Goal: Transaction & Acquisition: Purchase product/service

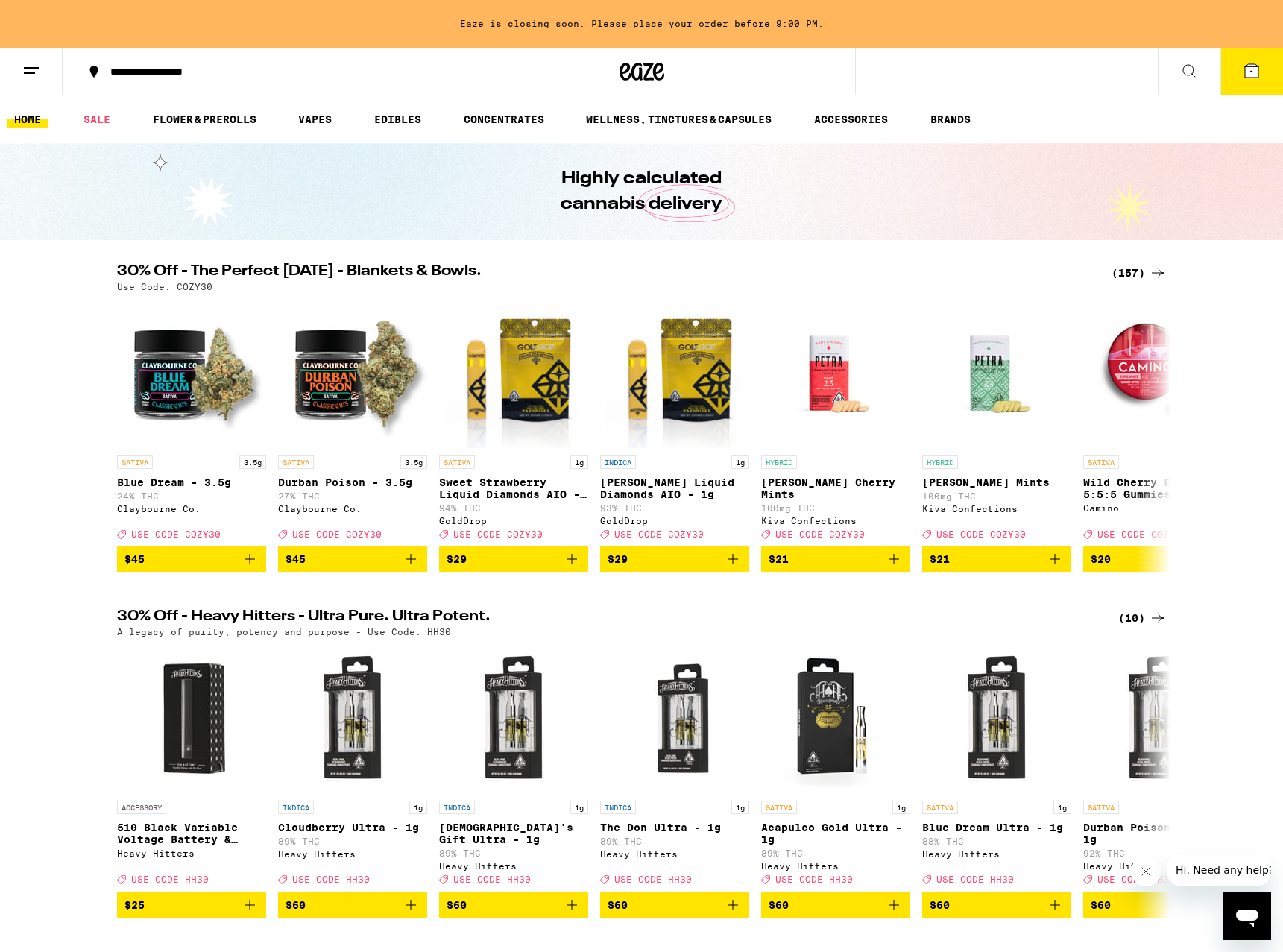
click at [43, 71] on button at bounding box center [31, 72] width 63 height 47
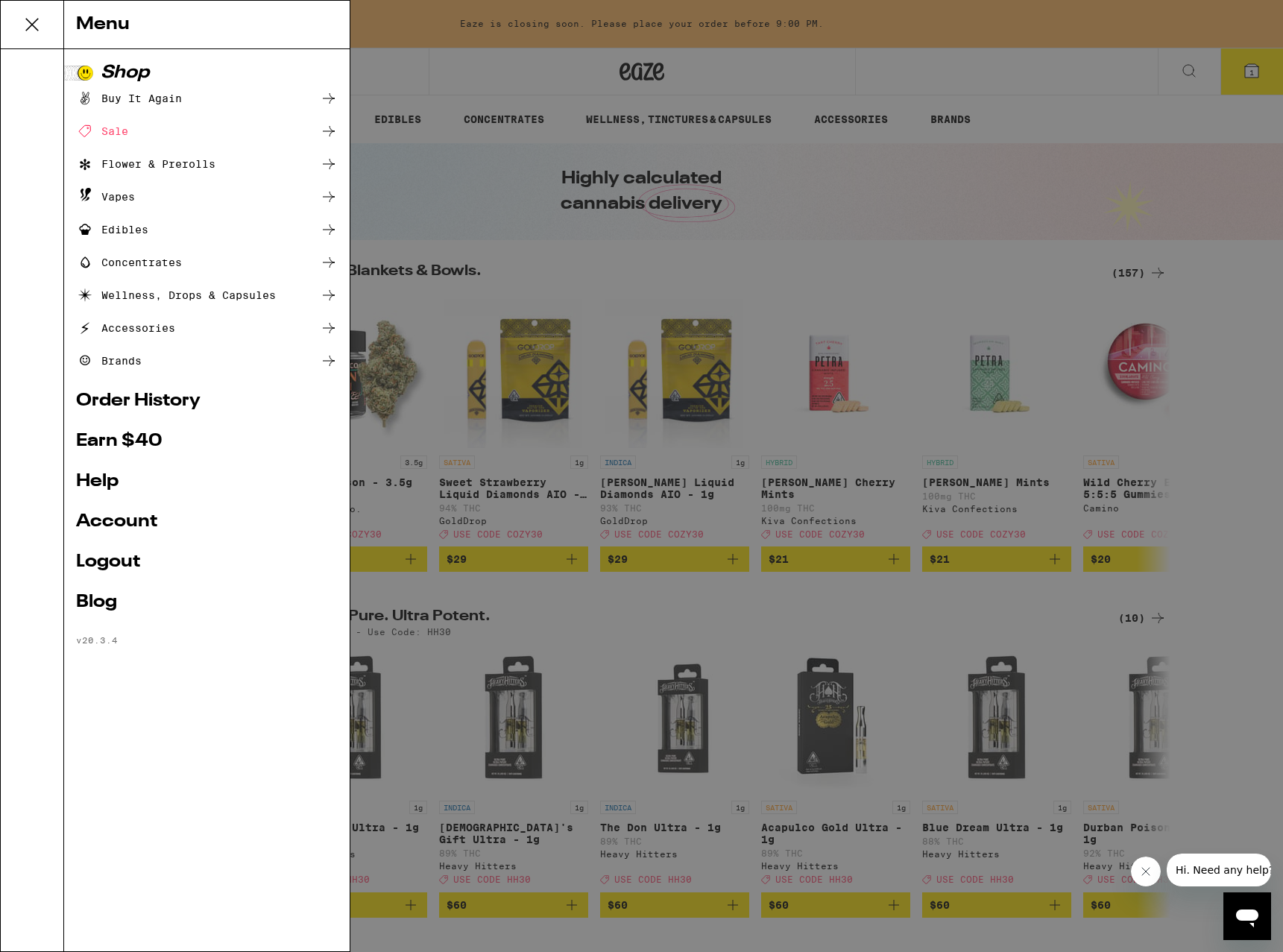
click at [105, 567] on link "Logout" at bounding box center [207, 562] width 262 height 18
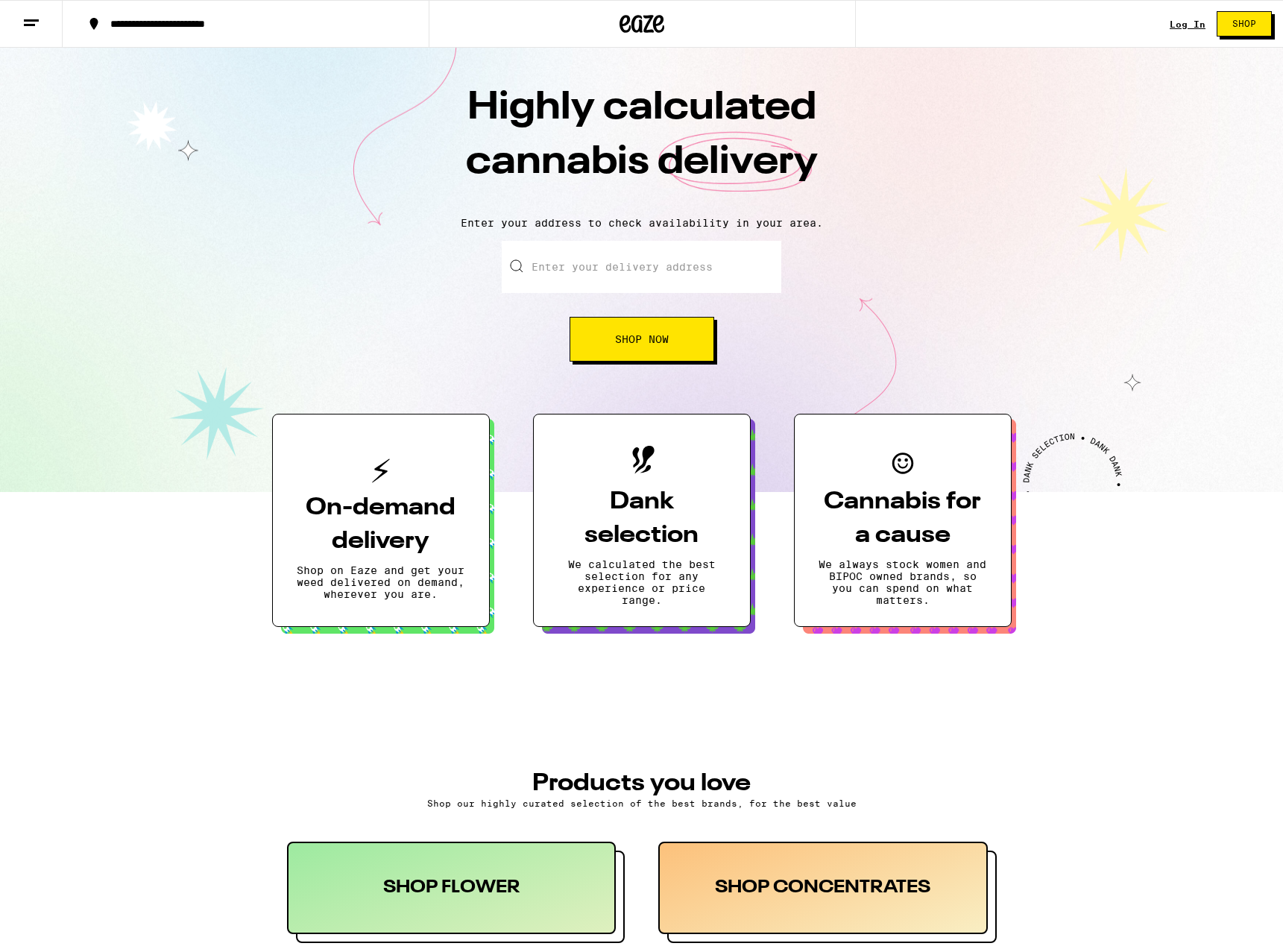
click at [42, 17] on button at bounding box center [31, 24] width 63 height 47
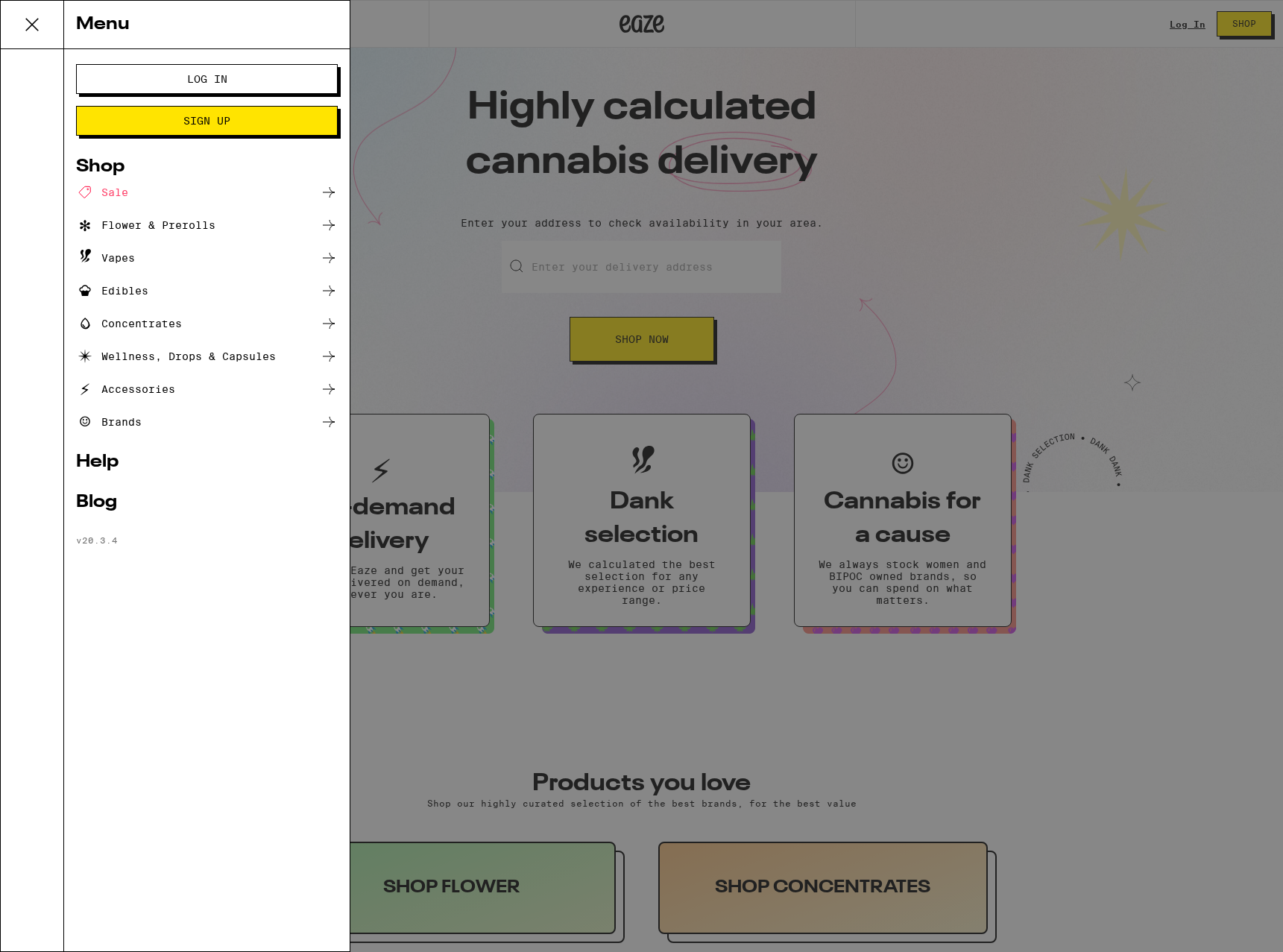
click at [175, 77] on span "Log In" at bounding box center [207, 79] width 141 height 10
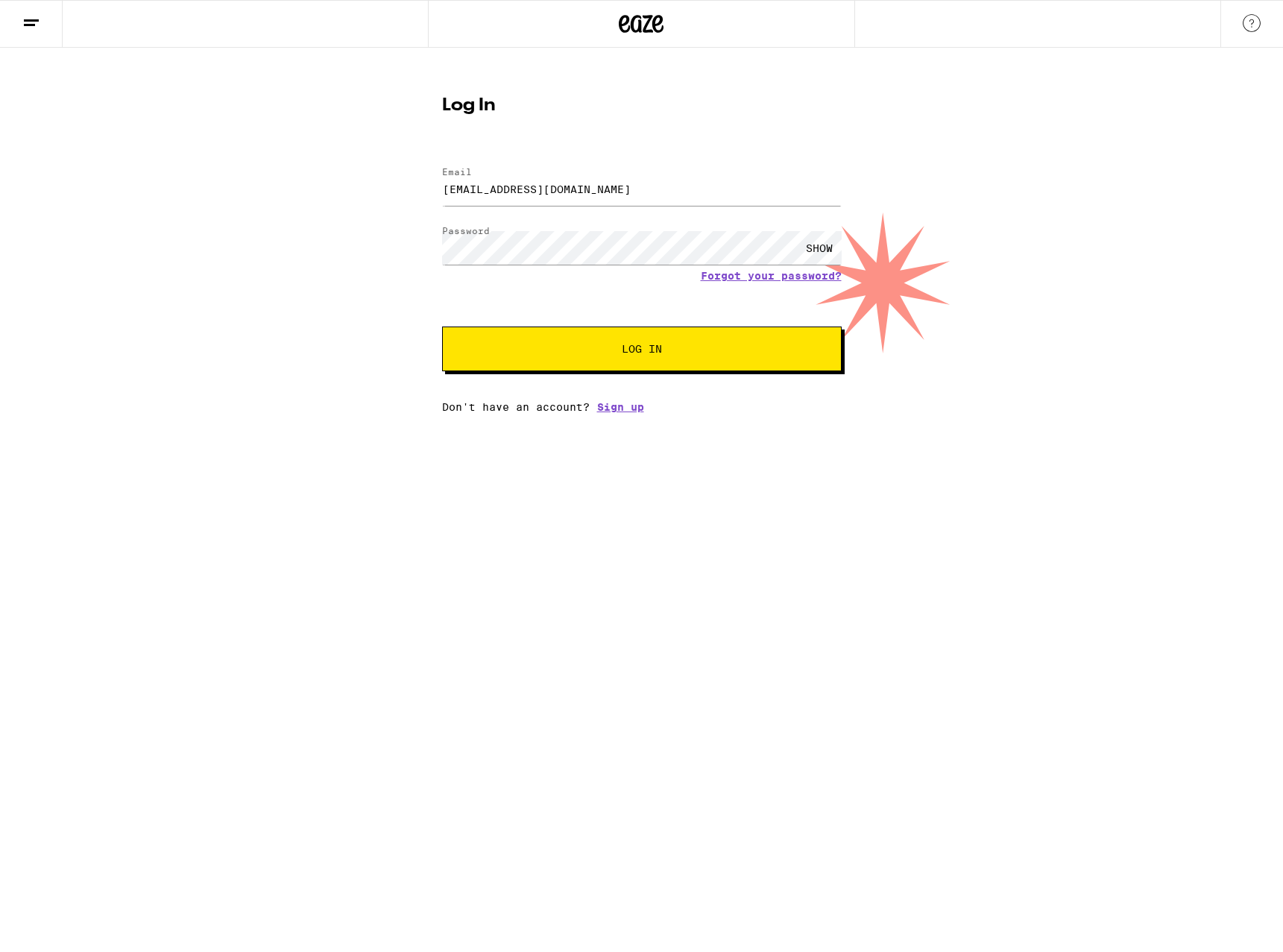
click at [555, 359] on button "Log In" at bounding box center [642, 349] width 400 height 45
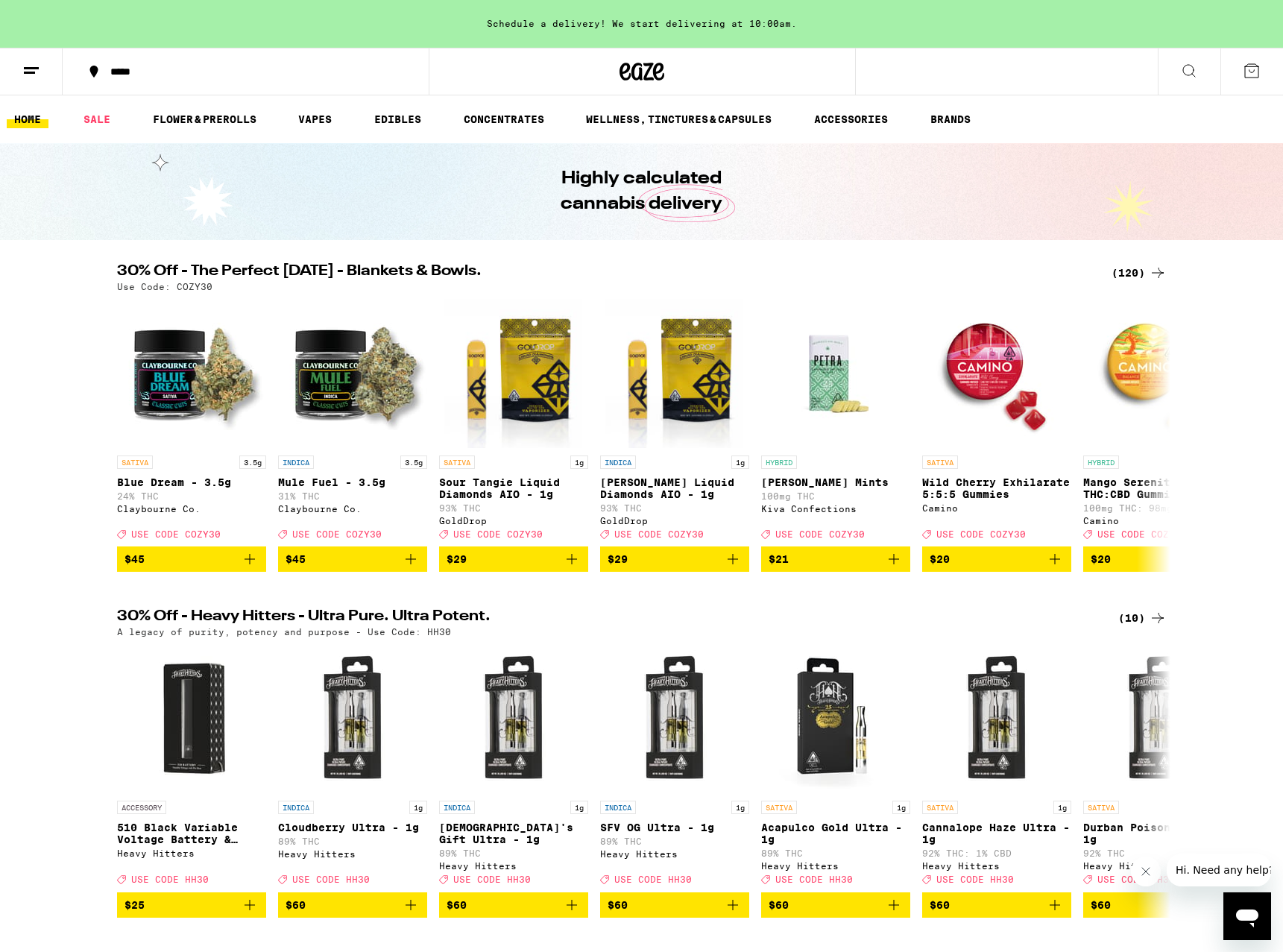
click at [38, 68] on icon at bounding box center [31, 70] width 18 height 18
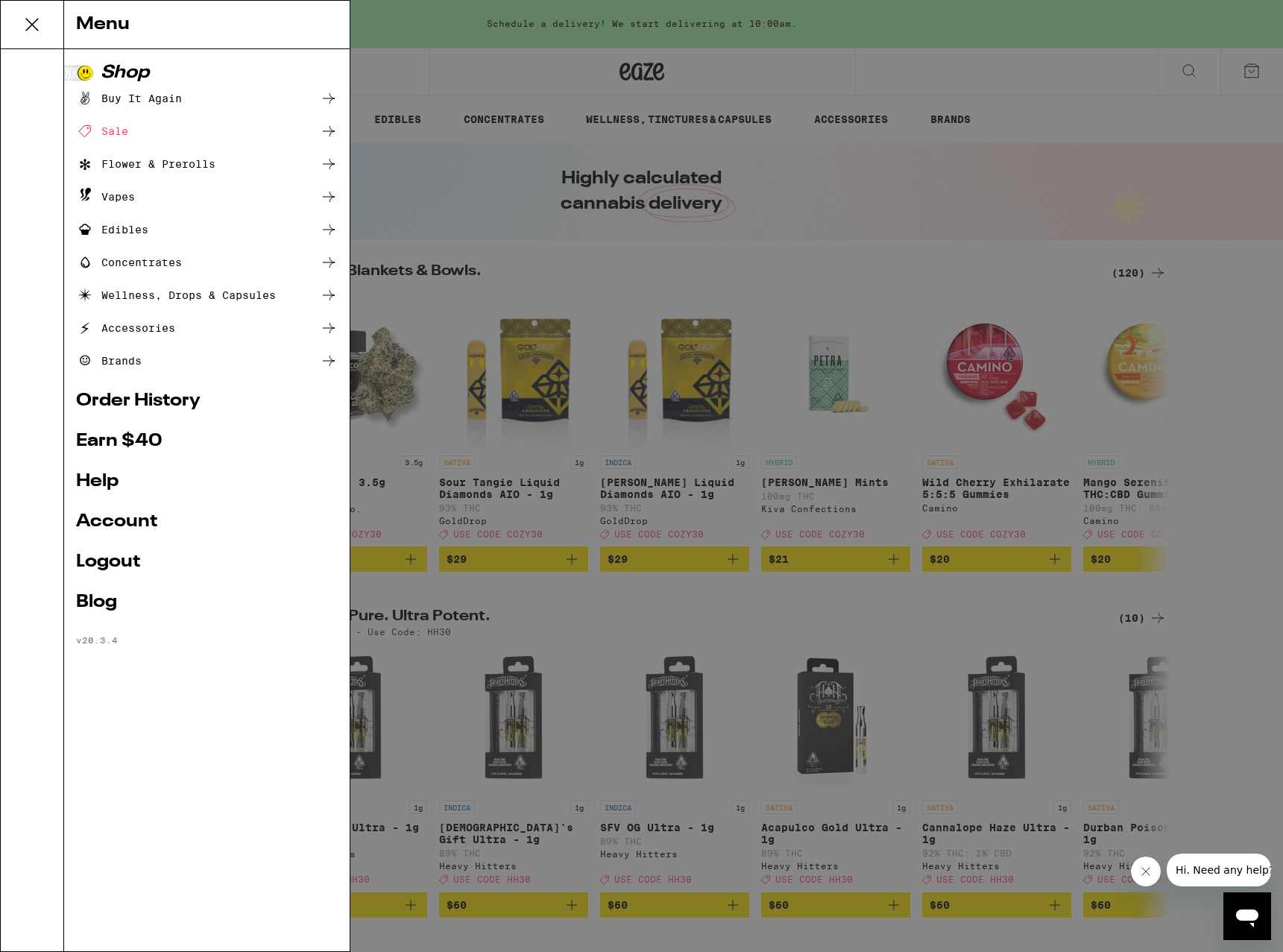
click at [146, 447] on link "Earn $ 40" at bounding box center [207, 441] width 262 height 18
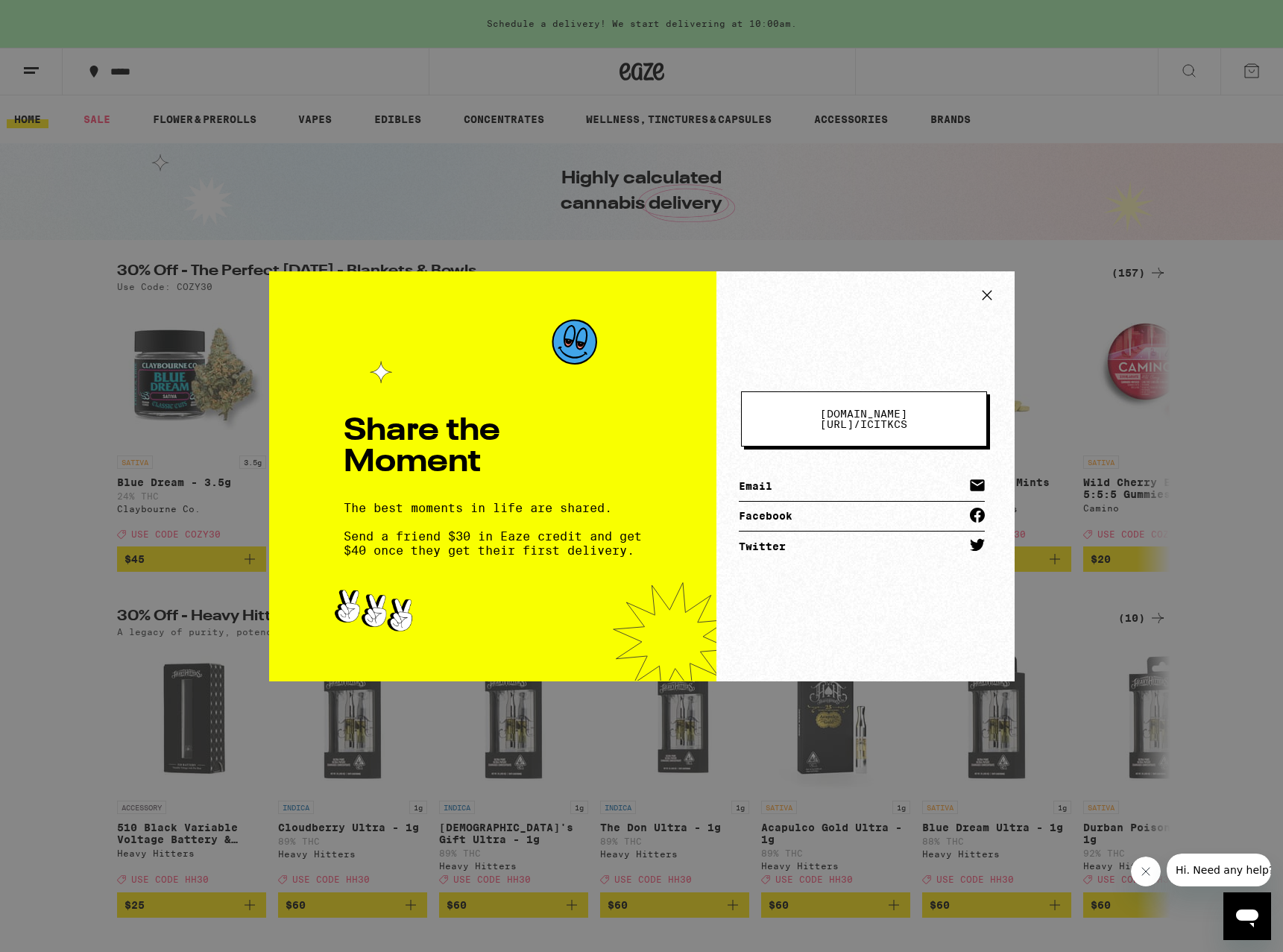
click at [884, 420] on span "eaze.com/share/l / icitkcs" at bounding box center [864, 418] width 125 height 21
click at [987, 300] on icon at bounding box center [987, 295] width 22 height 22
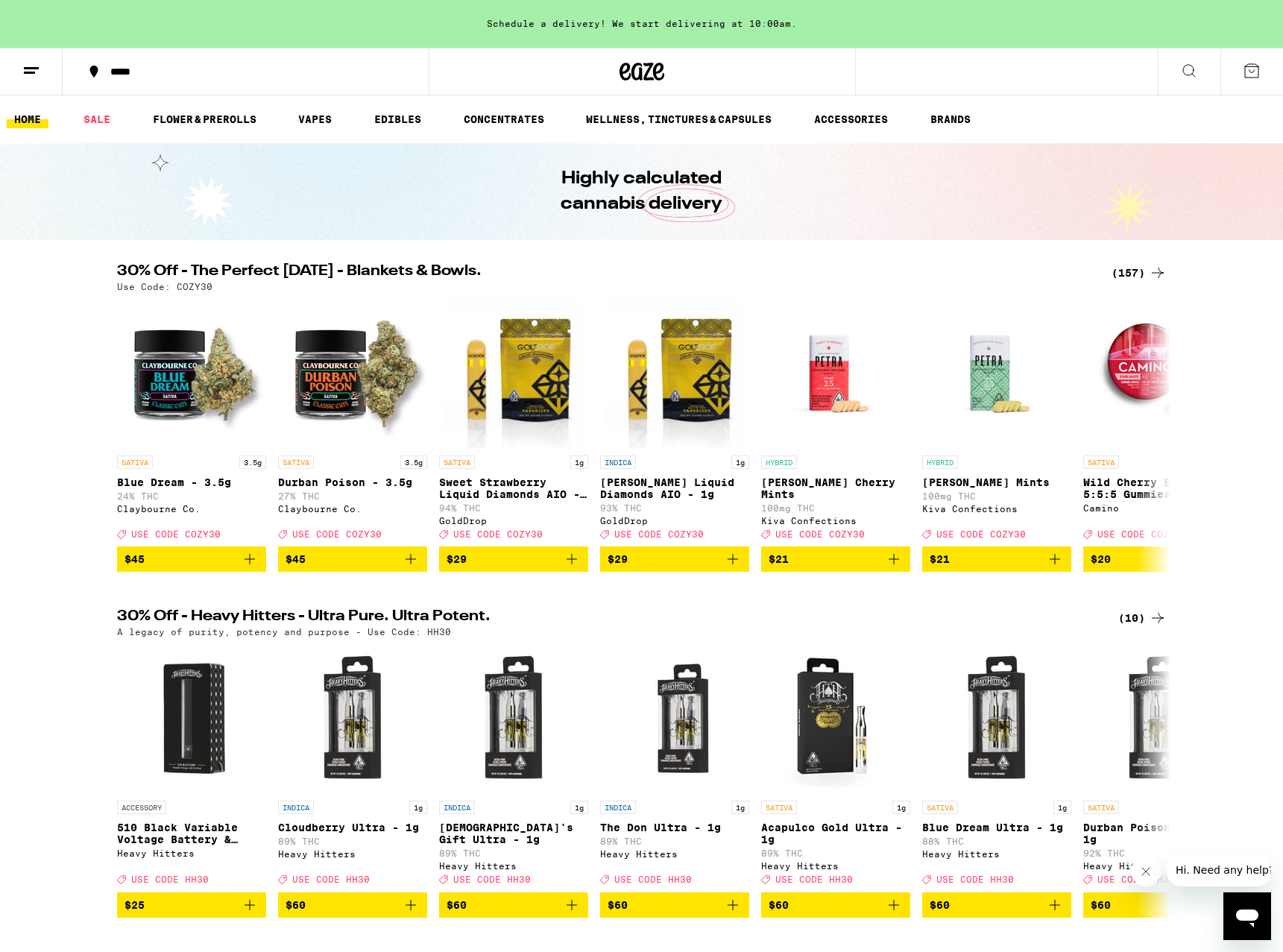
click at [116, 66] on div "*****" at bounding box center [255, 71] width 303 height 10
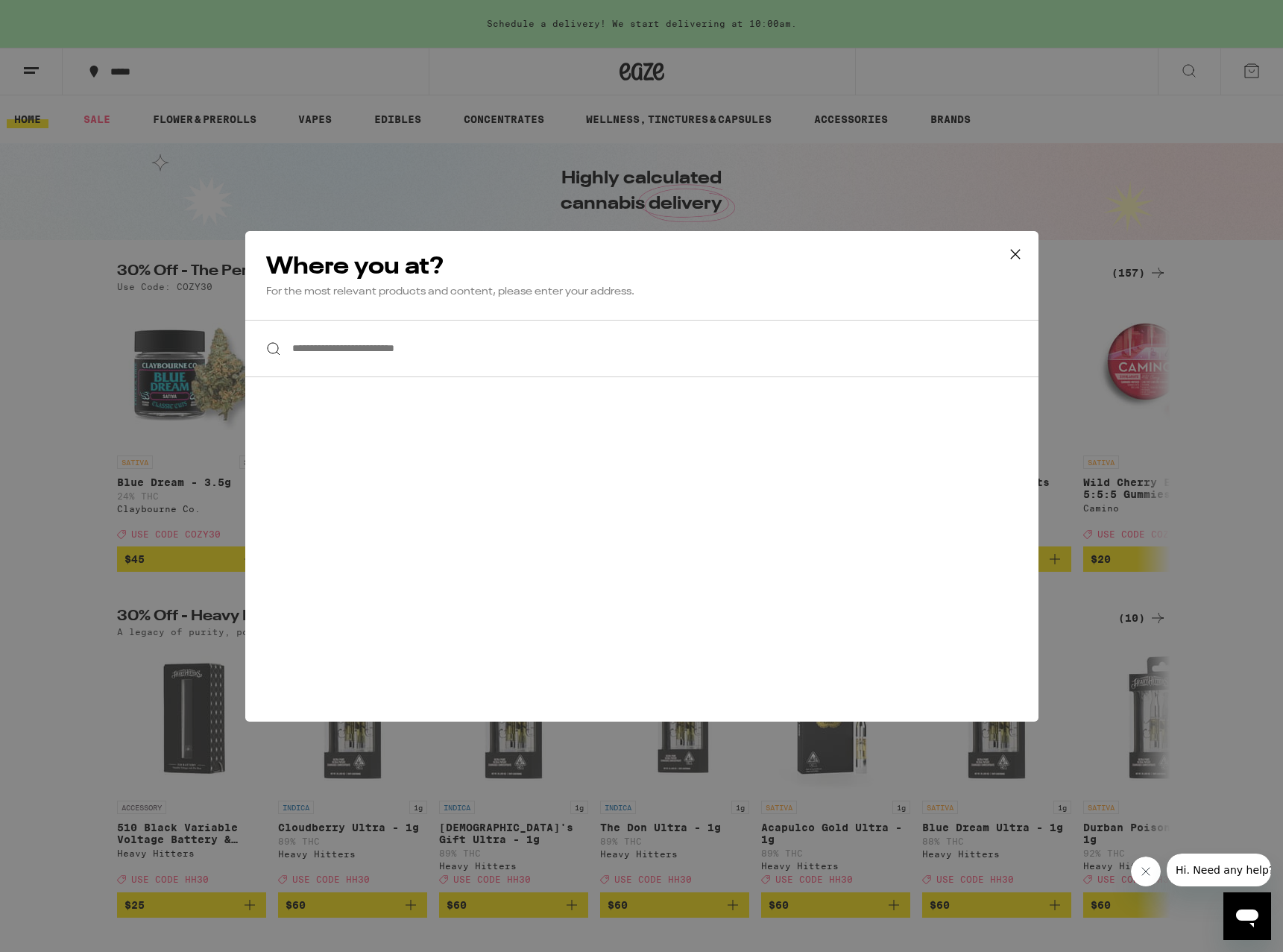
click at [400, 353] on input "**********" at bounding box center [642, 348] width 793 height 57
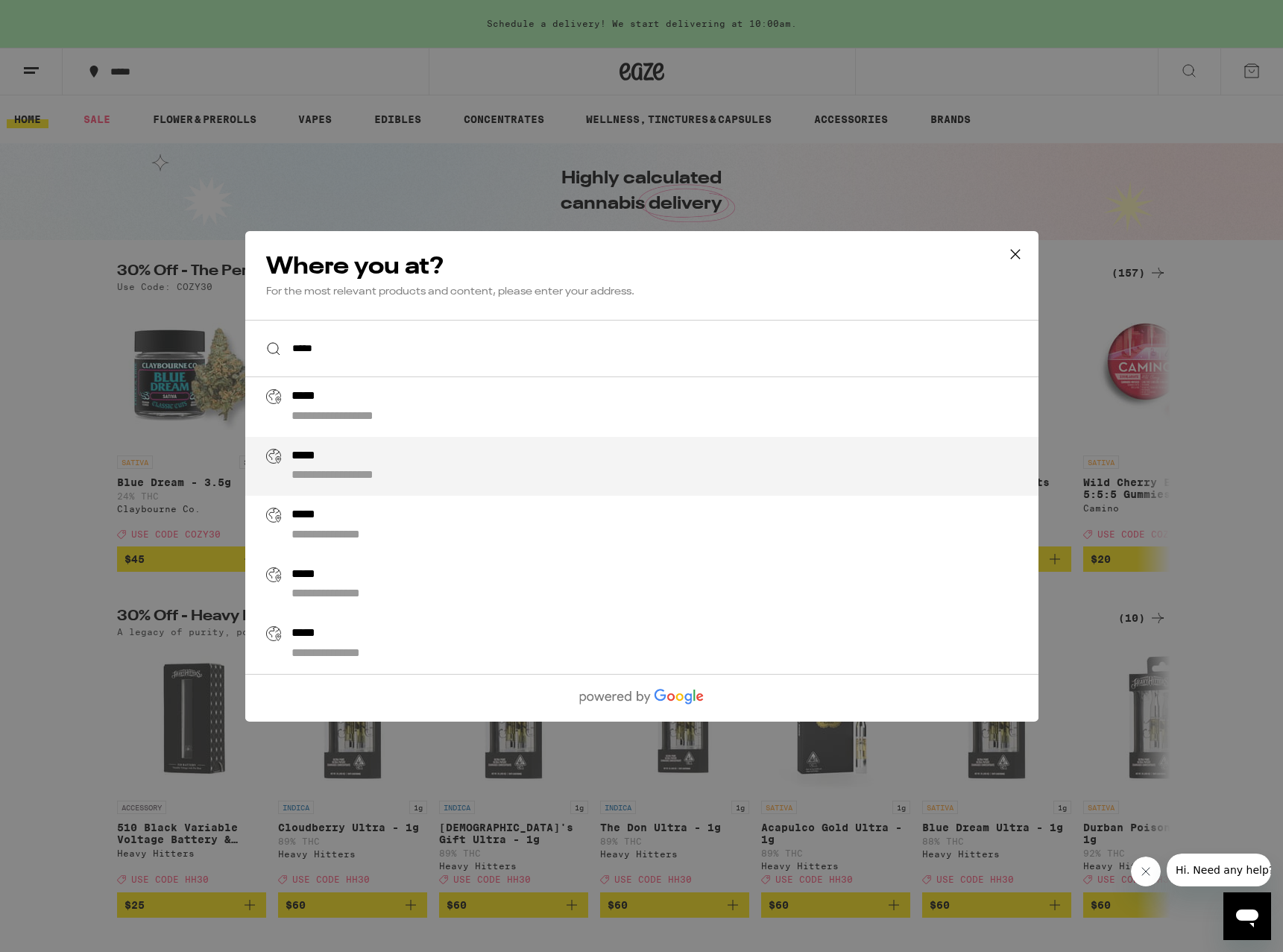
click at [386, 475] on div "**********" at bounding box center [361, 476] width 139 height 16
type input "**********"
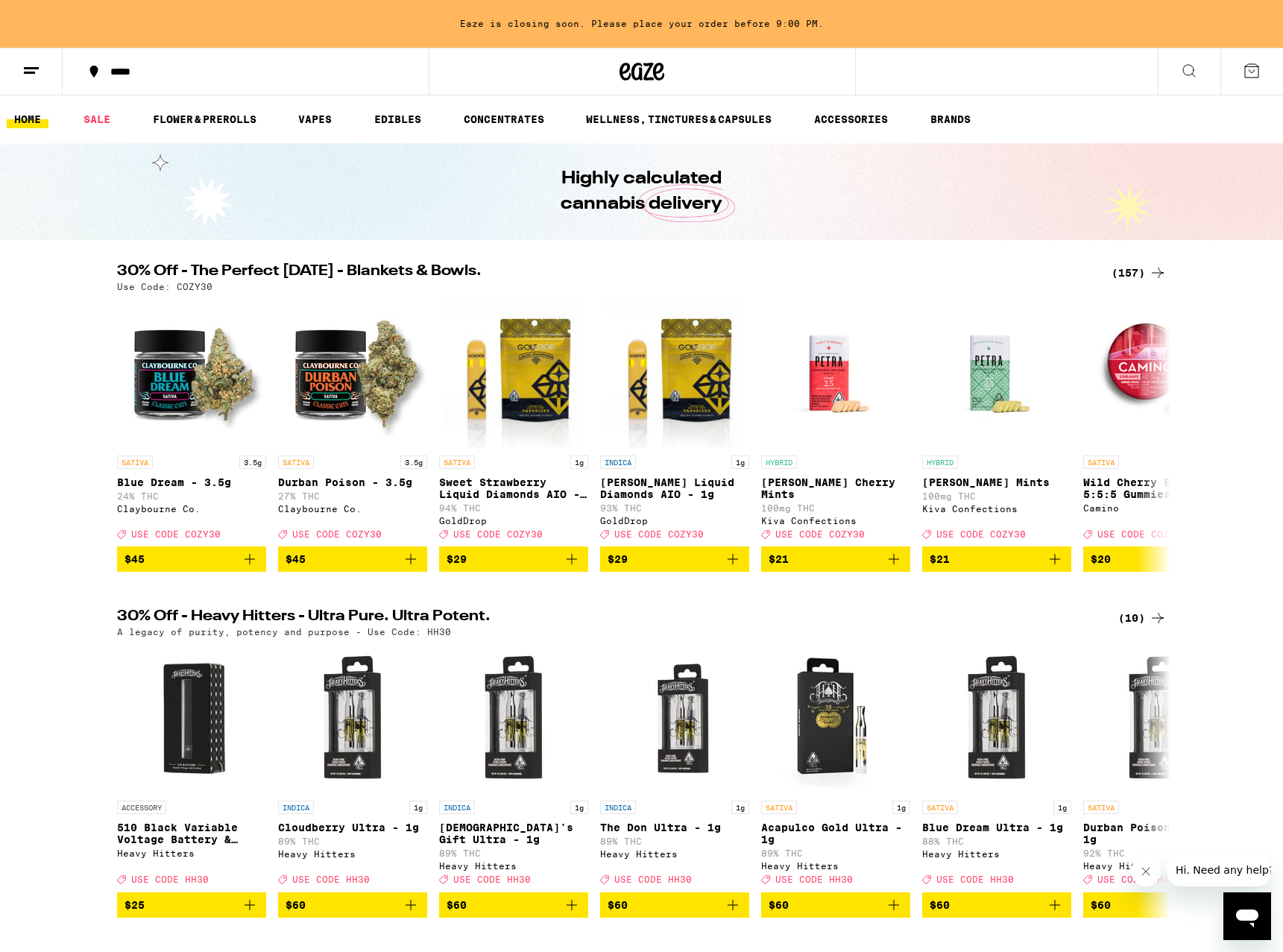
click at [1136, 276] on div "(157)" at bounding box center [1139, 272] width 55 height 18
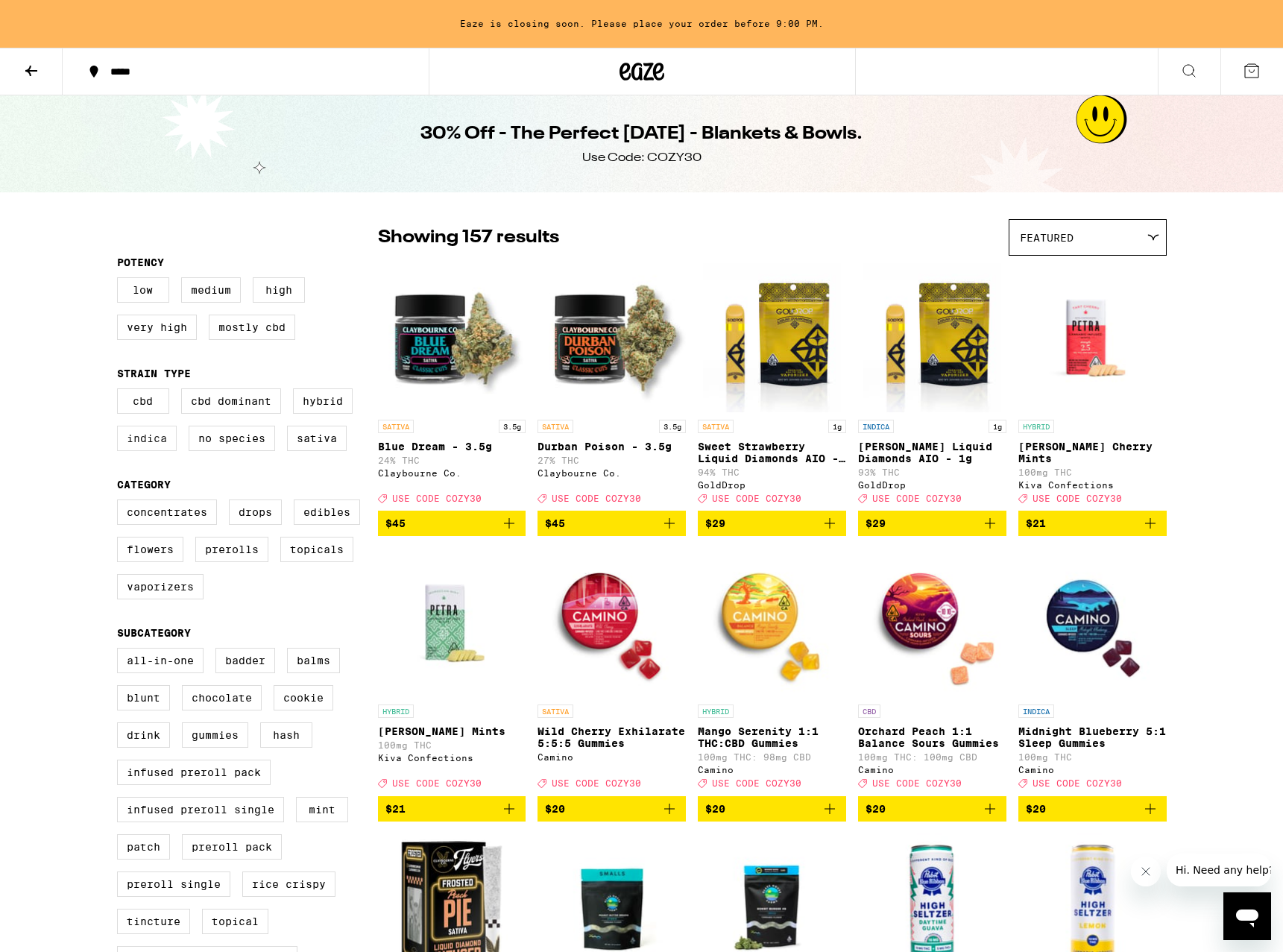
click at [159, 447] on label "Indica" at bounding box center [147, 438] width 60 height 25
click at [121, 391] on input "Indica" at bounding box center [120, 390] width 1 height 1
checkbox input "true"
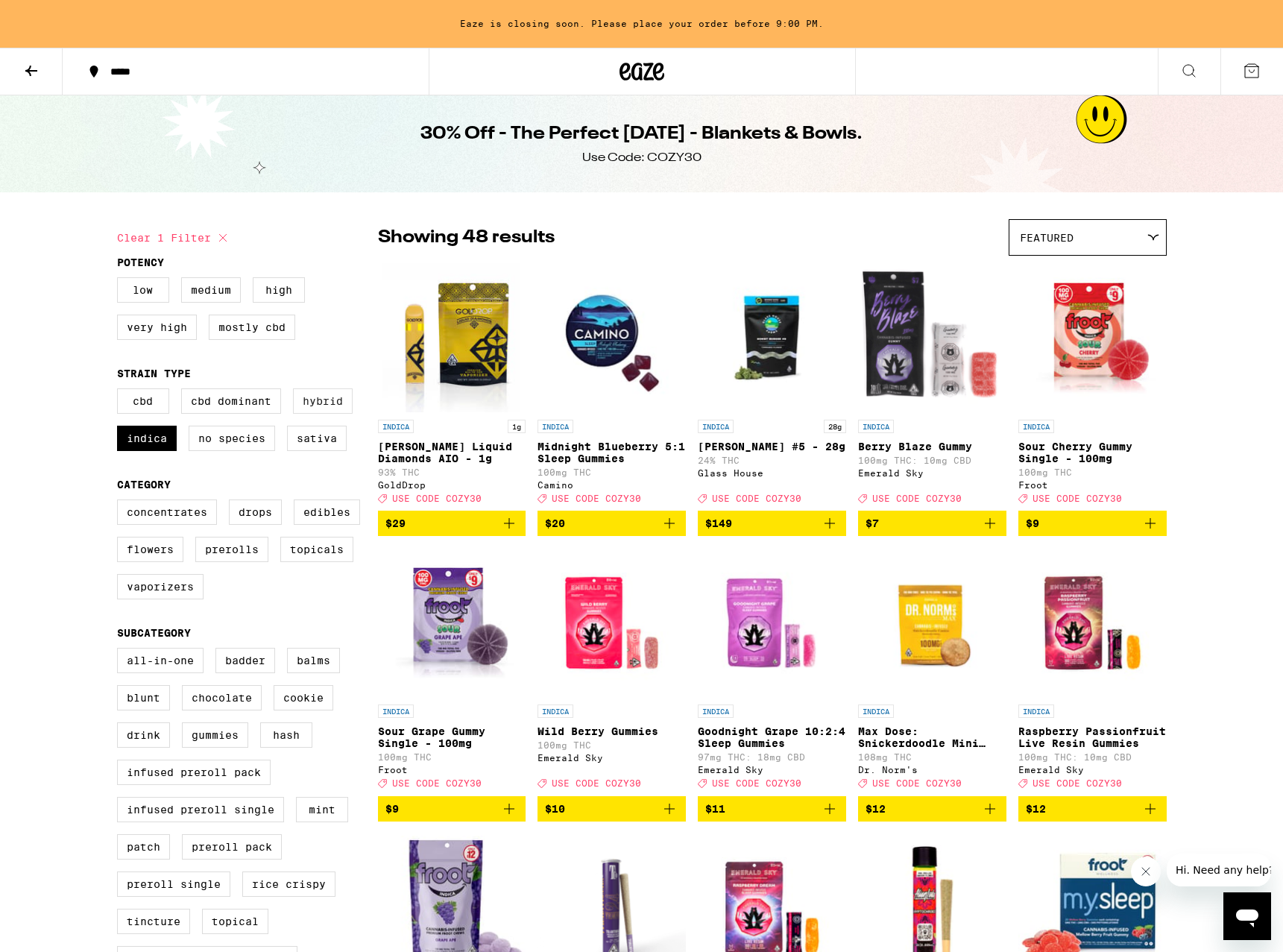
click at [319, 408] on label "Hybrid" at bounding box center [323, 401] width 60 height 25
click at [121, 391] on input "Hybrid" at bounding box center [120, 390] width 1 height 1
checkbox input "true"
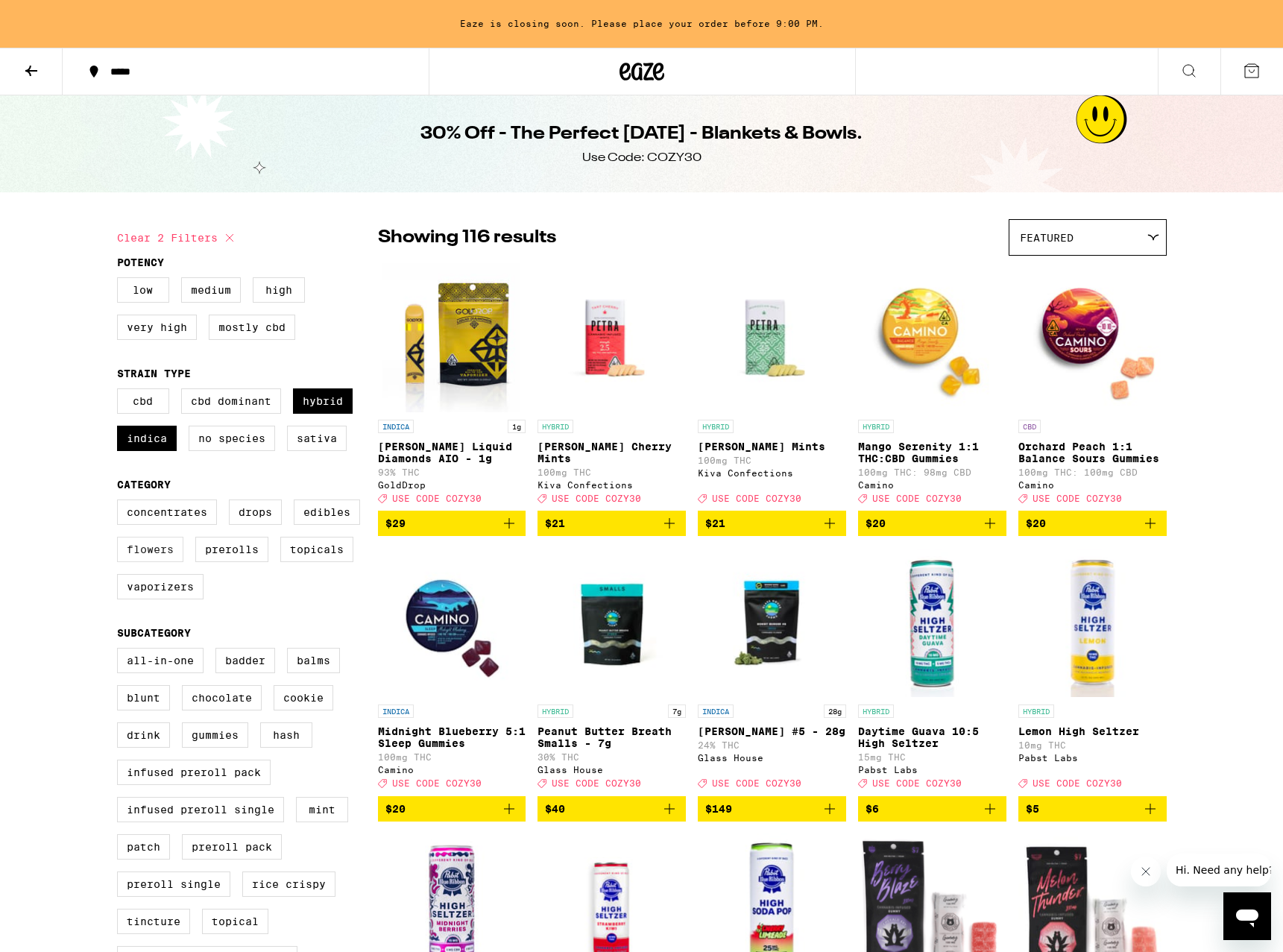
click at [151, 558] on label "Flowers" at bounding box center [150, 549] width 66 height 25
click at [121, 503] on input "Flowers" at bounding box center [120, 502] width 1 height 1
checkbox input "true"
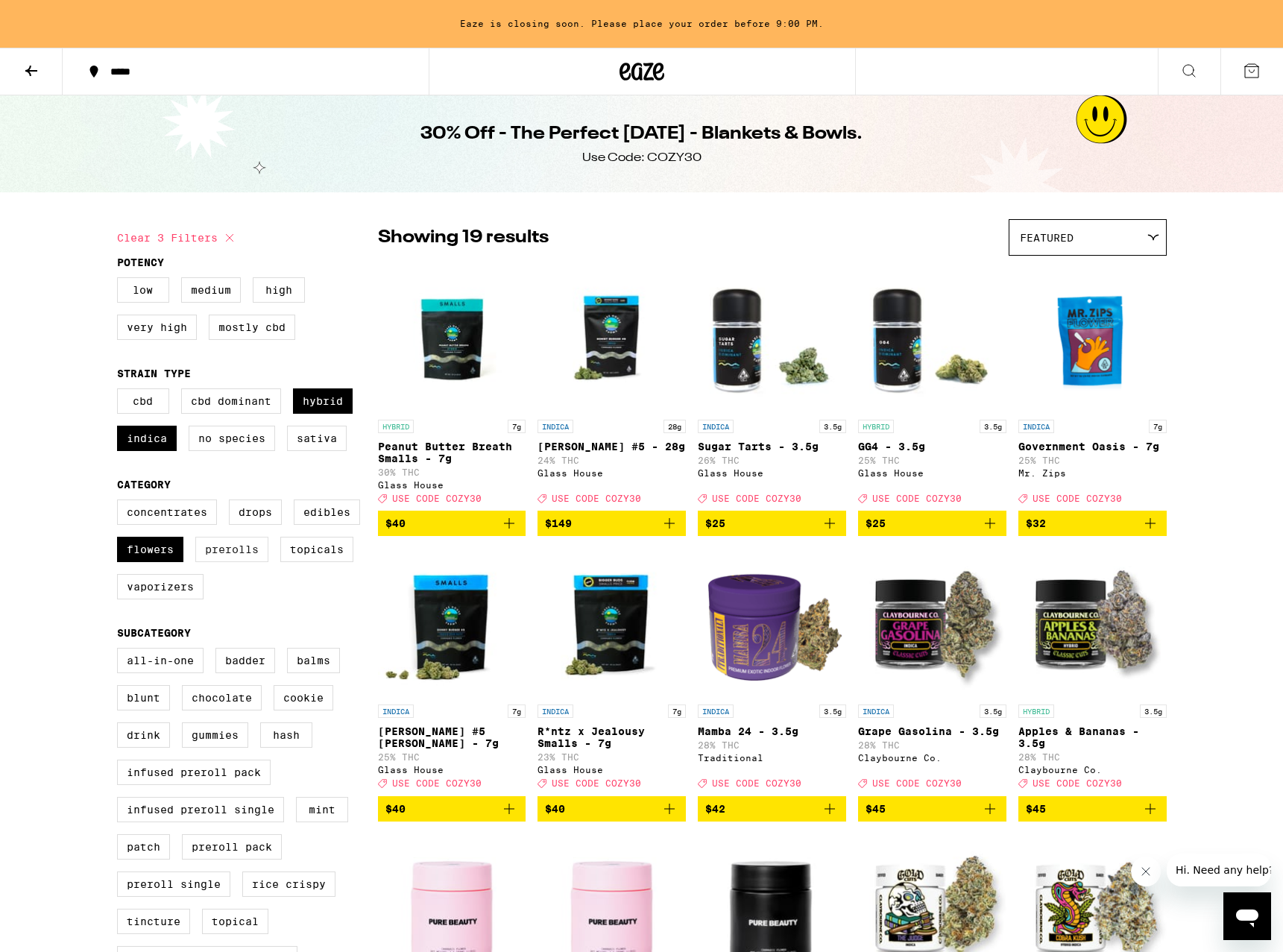
click at [229, 562] on label "Prerolls" at bounding box center [232, 549] width 73 height 25
click at [121, 503] on input "Prerolls" at bounding box center [120, 502] width 1 height 1
checkbox input "true"
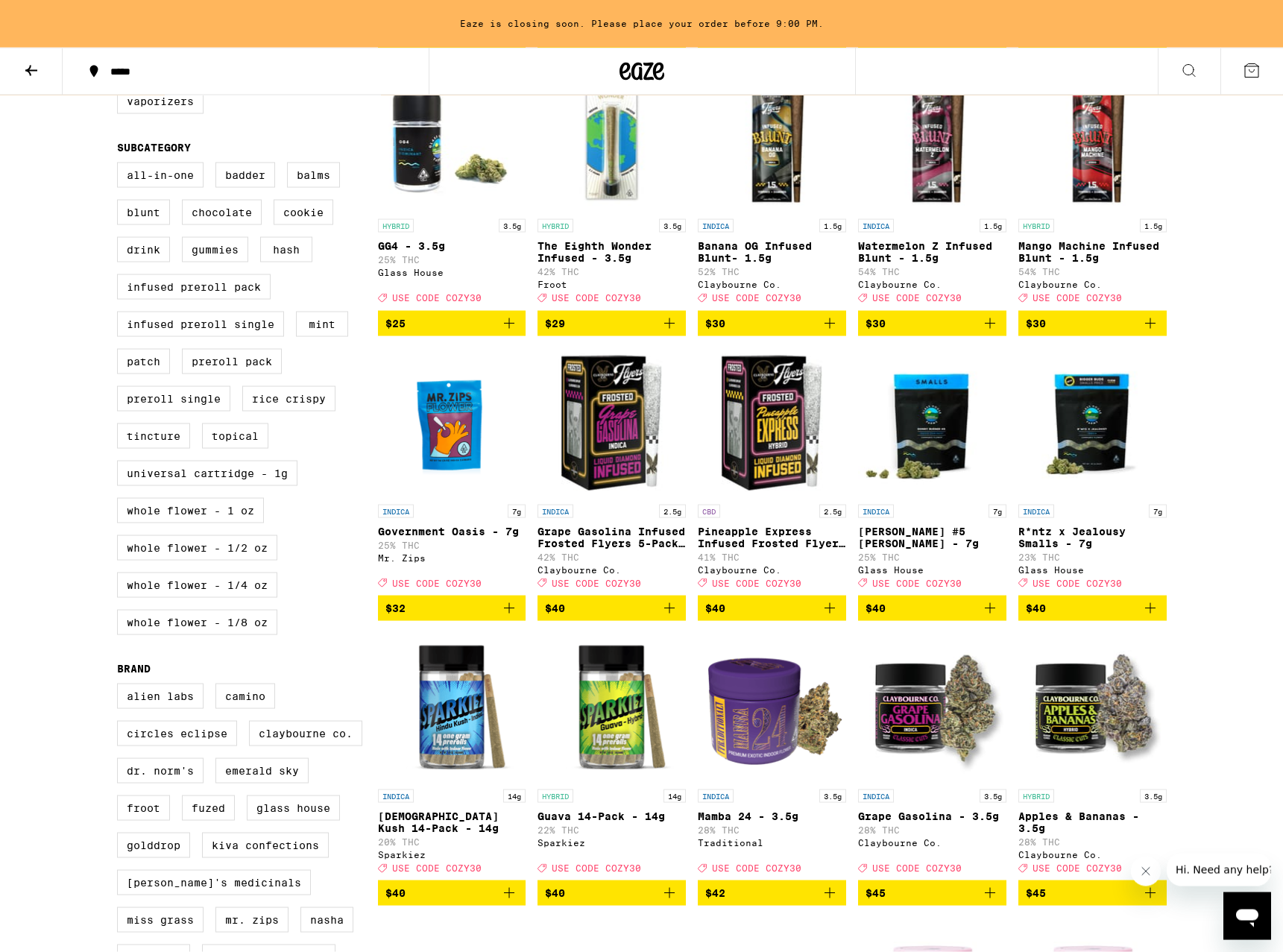
scroll to position [608, 0]
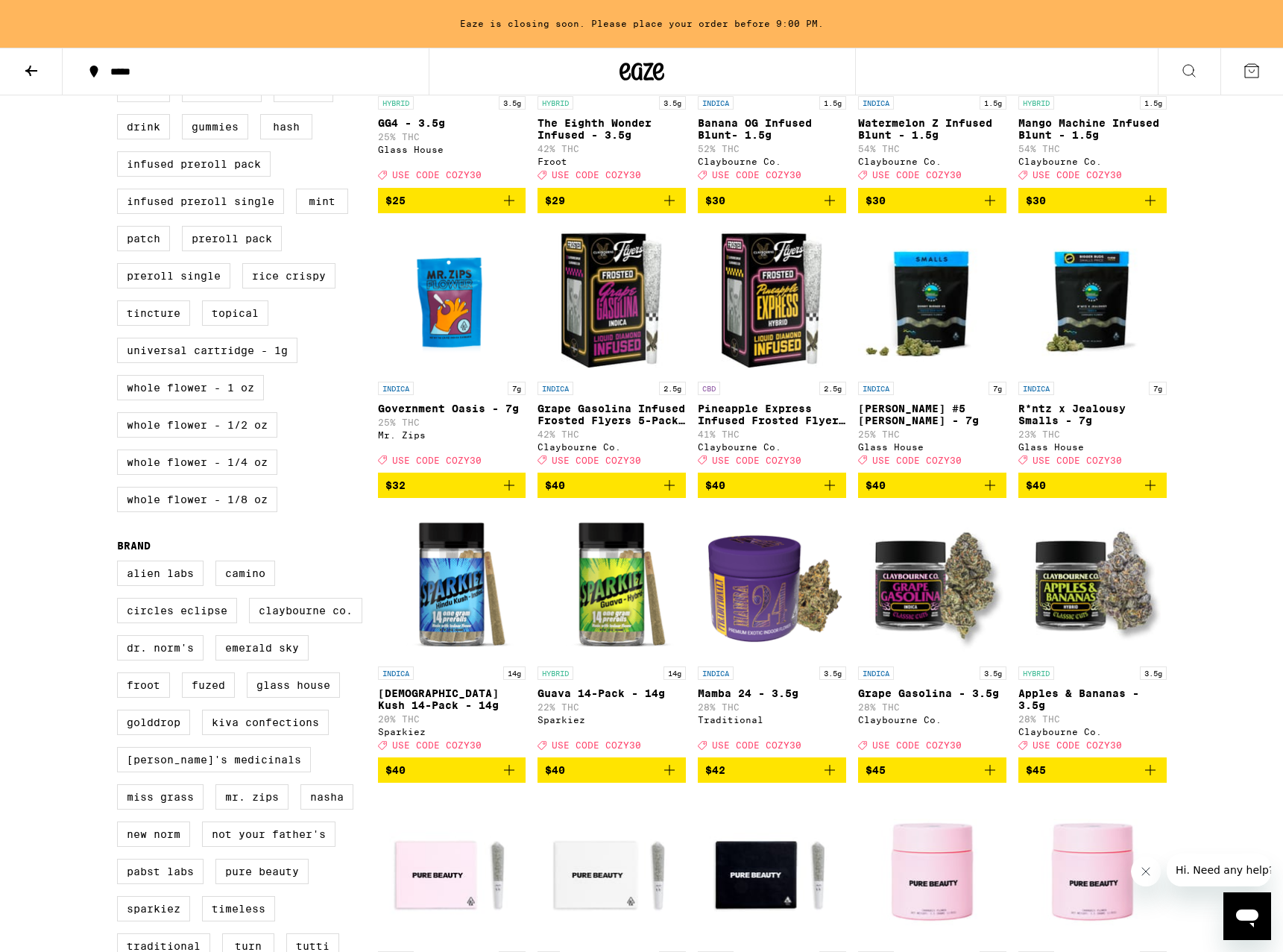
click at [669, 779] on icon "Add to bag" at bounding box center [670, 769] width 18 height 18
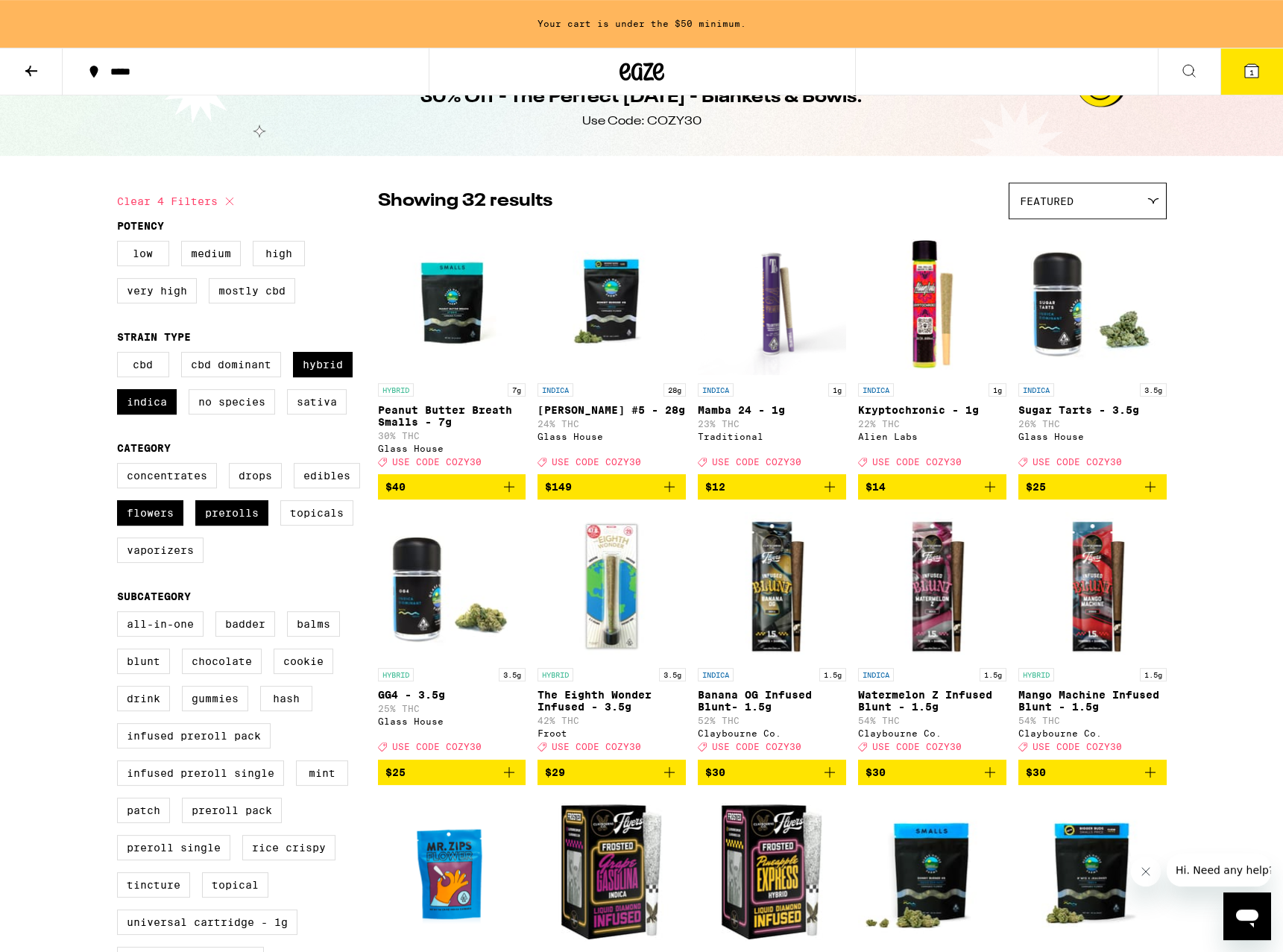
scroll to position [0, 0]
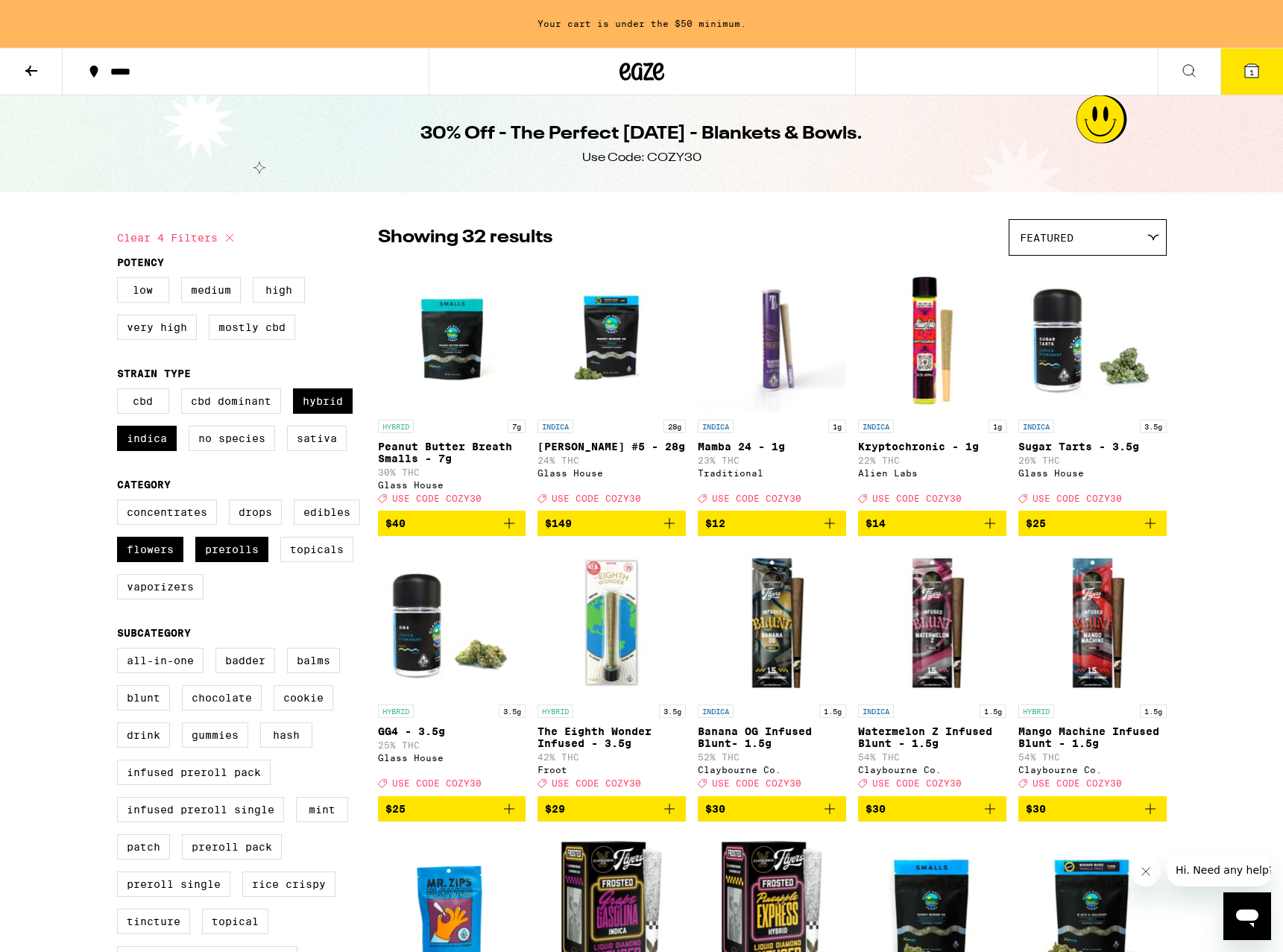
click at [510, 529] on icon "Add to bag" at bounding box center [509, 522] width 10 height 10
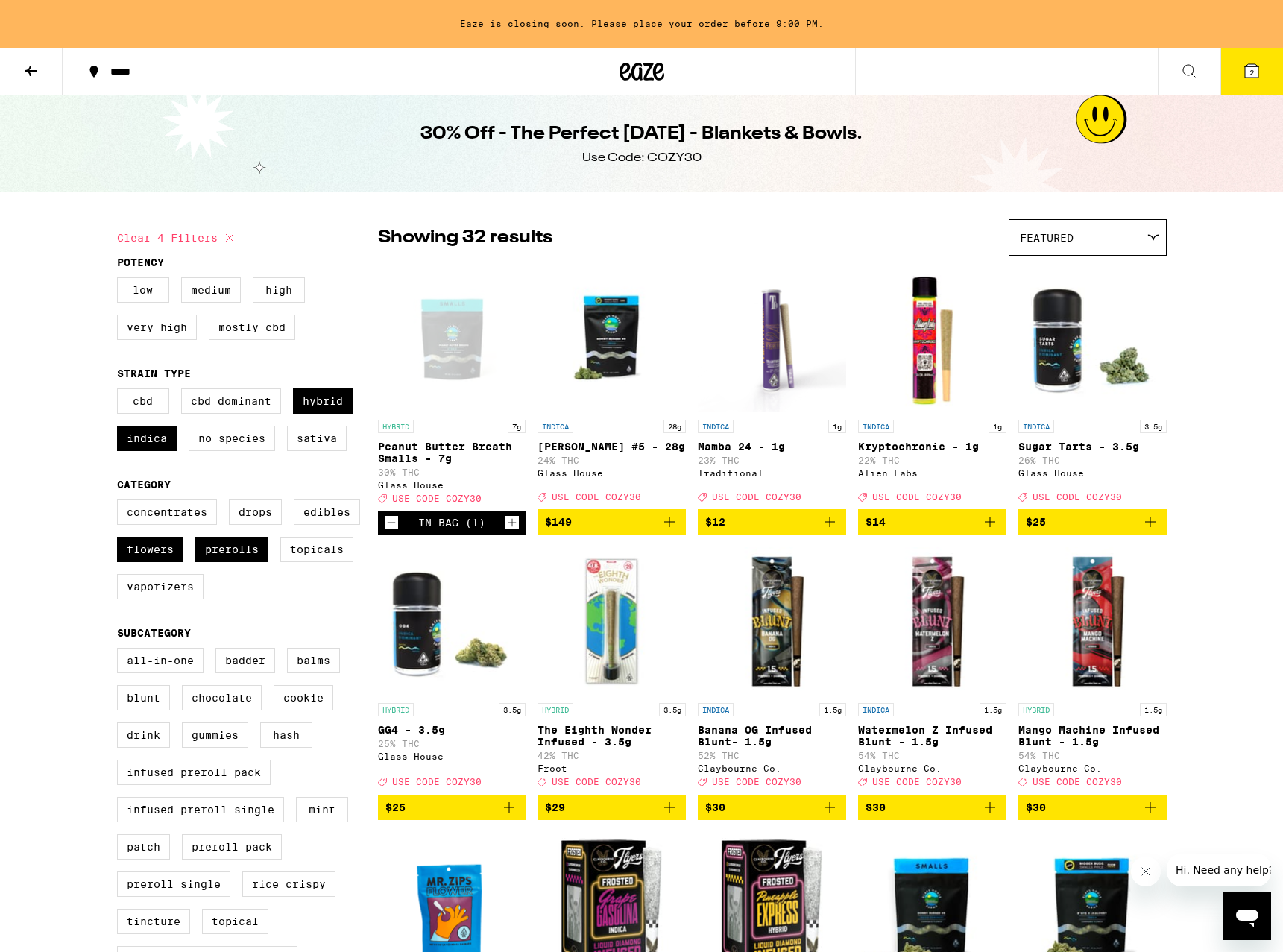
click at [1261, 48] on div "2" at bounding box center [1221, 71] width 125 height 48
click at [1248, 67] on icon at bounding box center [1252, 70] width 13 height 13
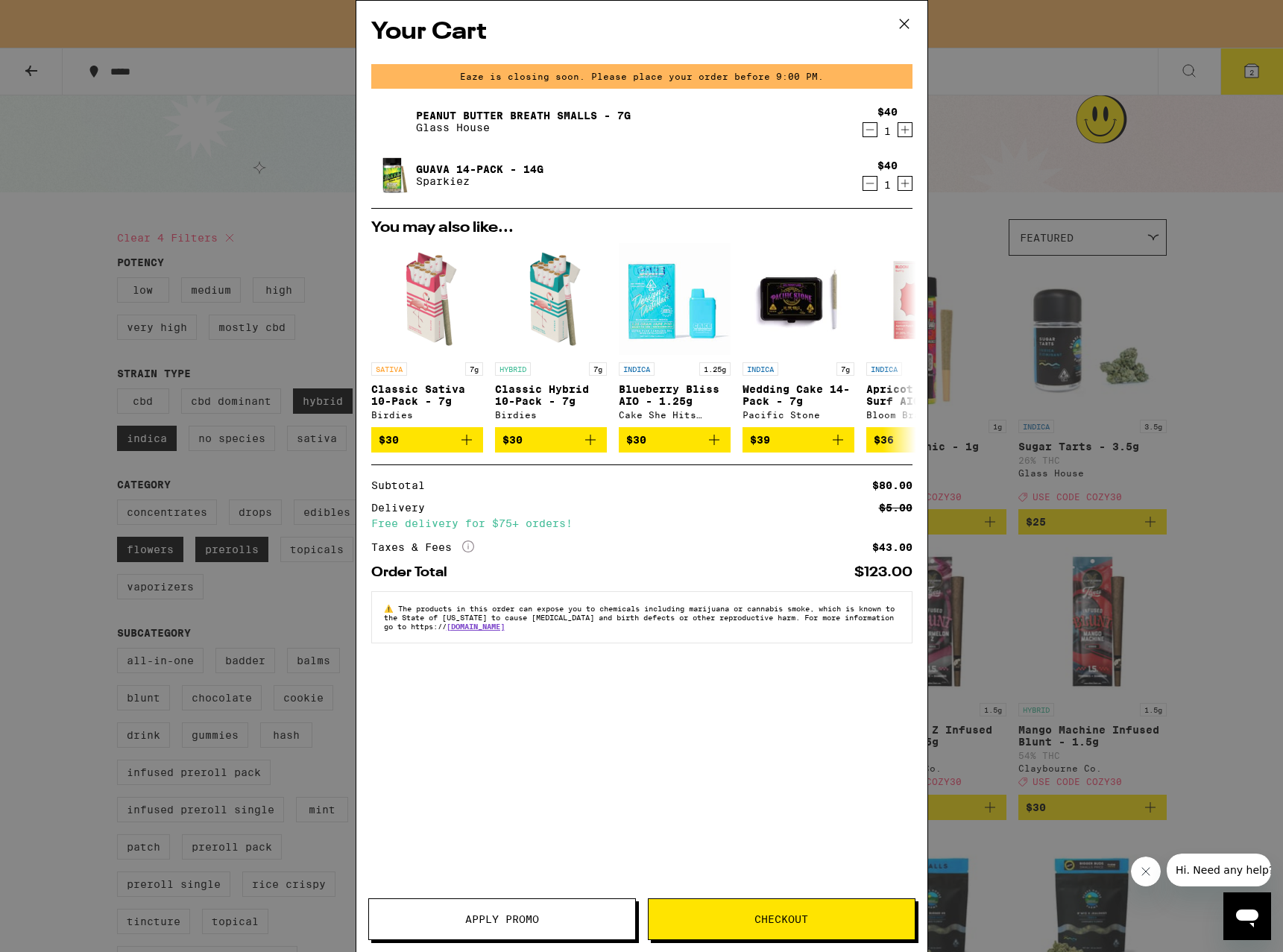
click at [522, 916] on span "Apply Promo" at bounding box center [502, 918] width 74 height 10
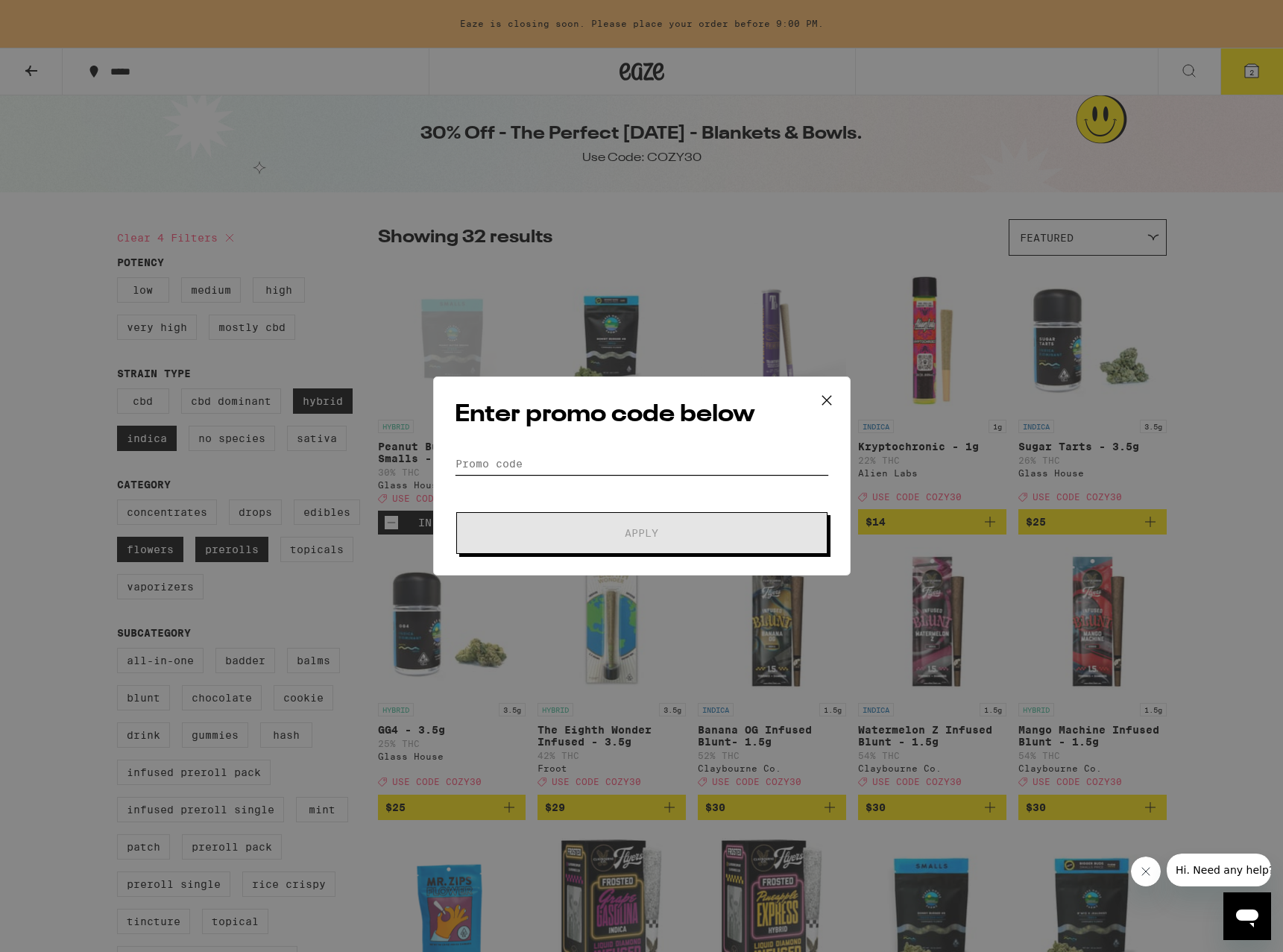
click at [541, 456] on input "Promo Code" at bounding box center [642, 463] width 375 height 22
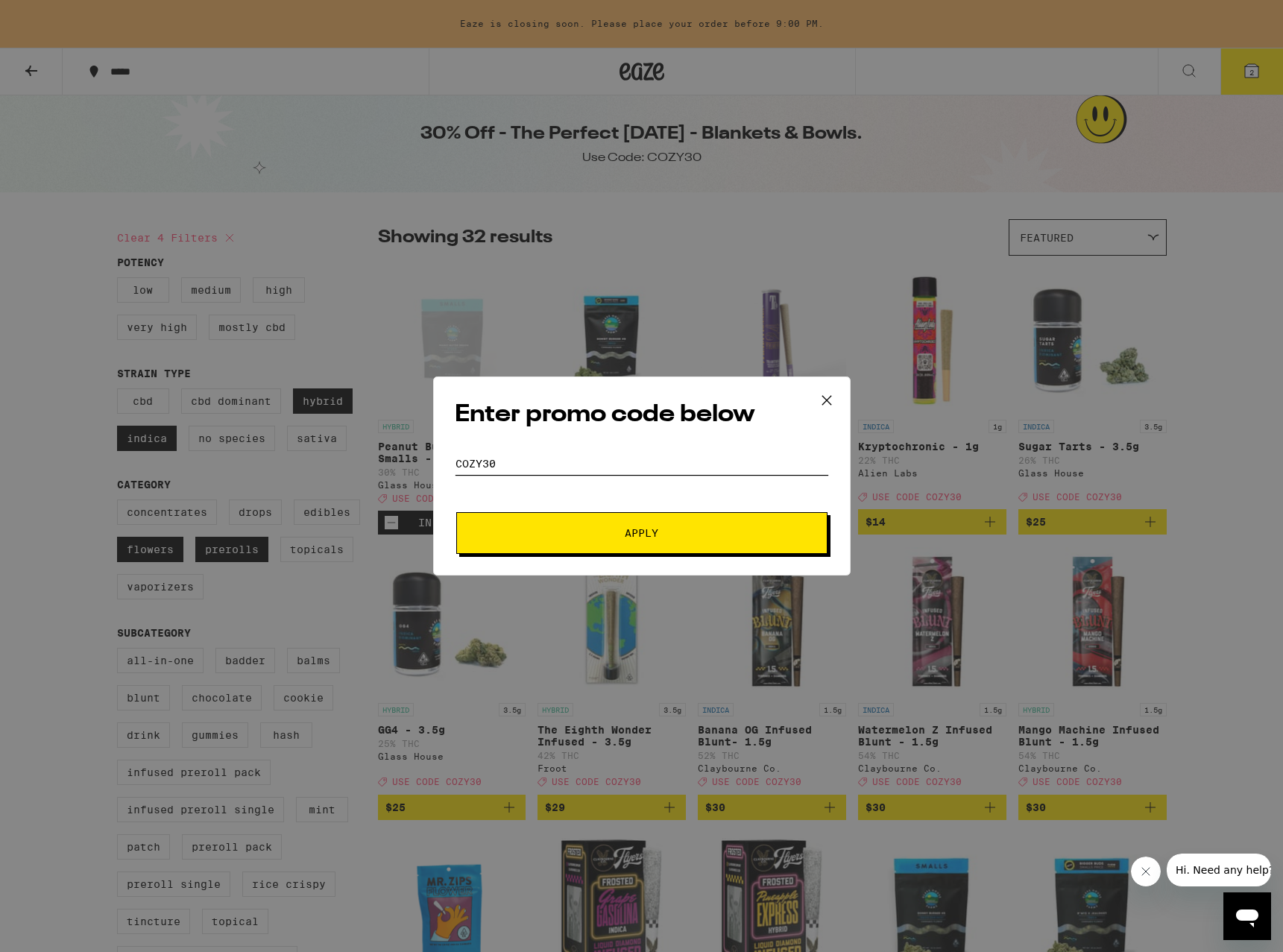
type input "COZY30"
click at [635, 528] on span "Apply" at bounding box center [642, 533] width 34 height 10
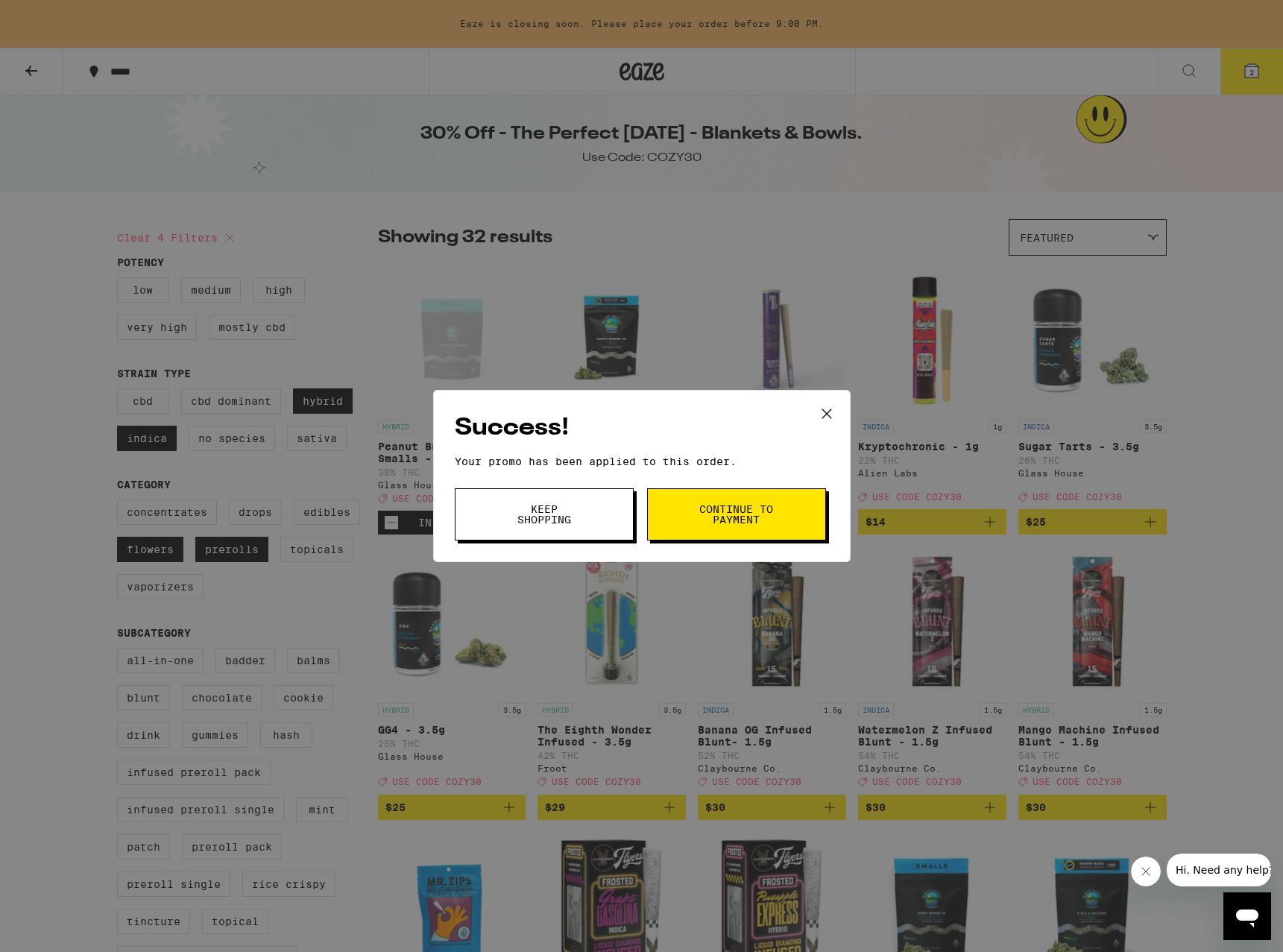
click at [727, 515] on span "Continue to payment" at bounding box center [736, 514] width 76 height 21
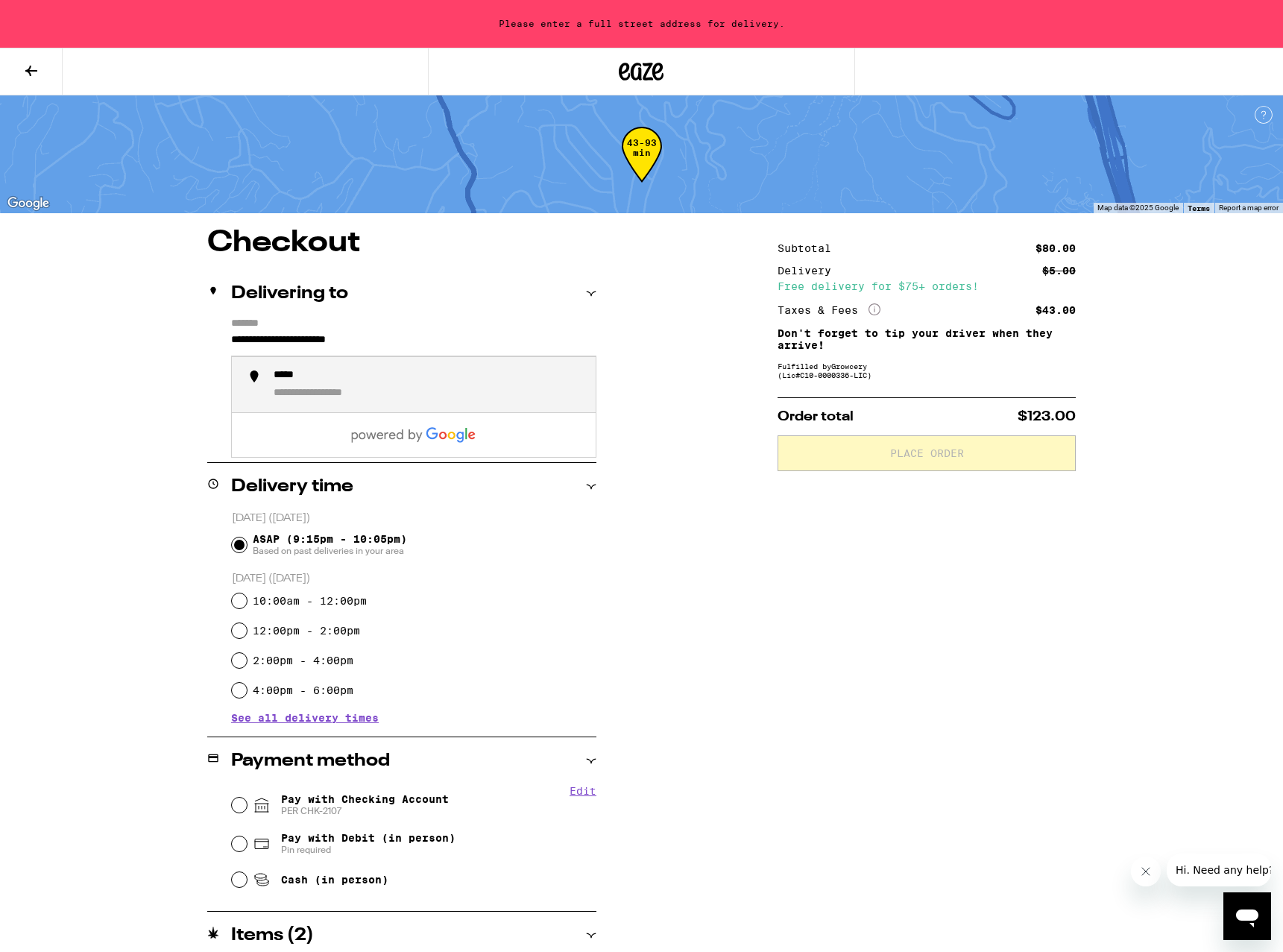
click at [408, 343] on input "**********" at bounding box center [414, 344] width 365 height 25
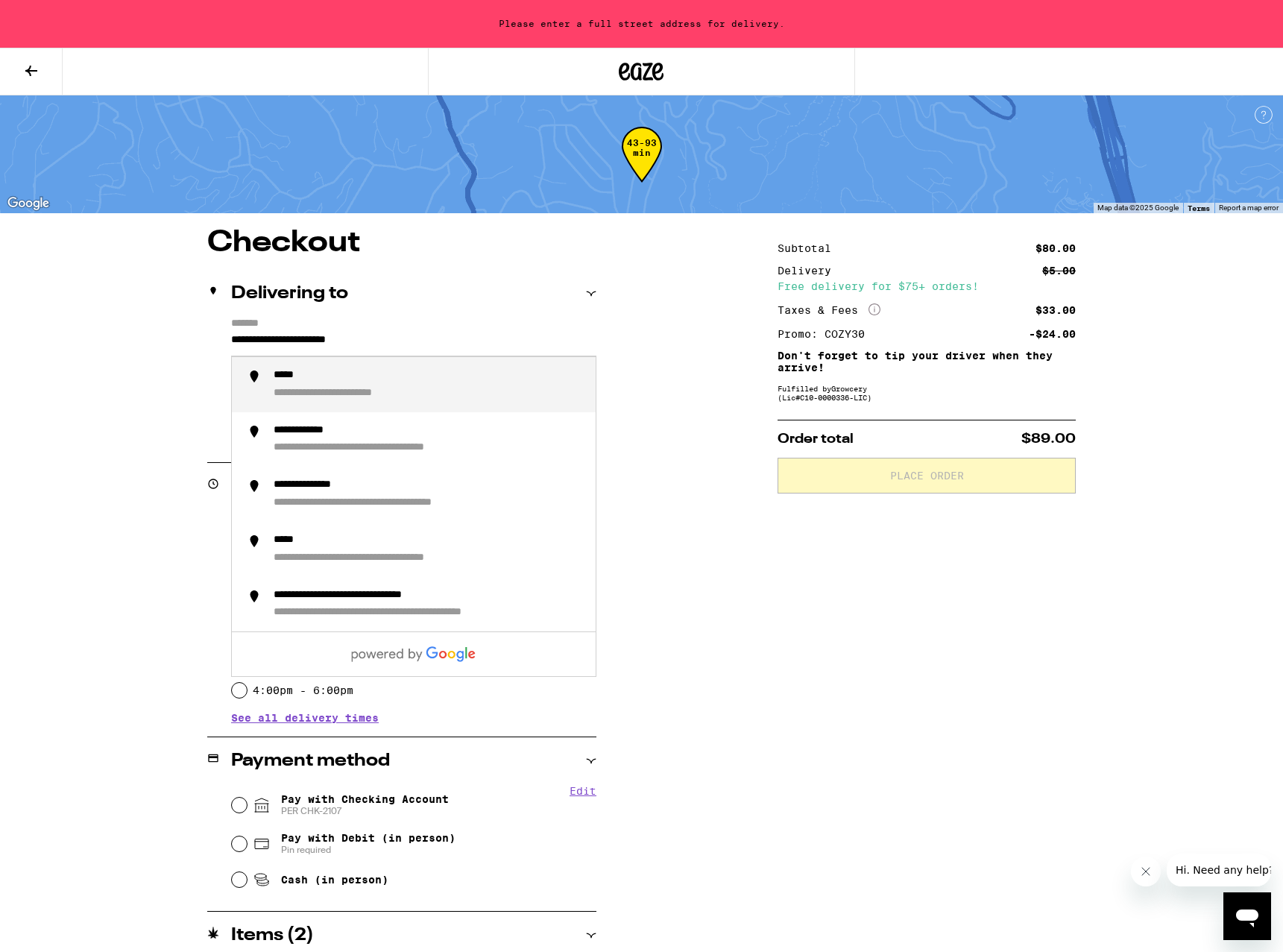
click at [408, 343] on input "**********" at bounding box center [414, 344] width 365 height 25
click at [368, 437] on div "**********" at bounding box center [354, 431] width 162 height 13
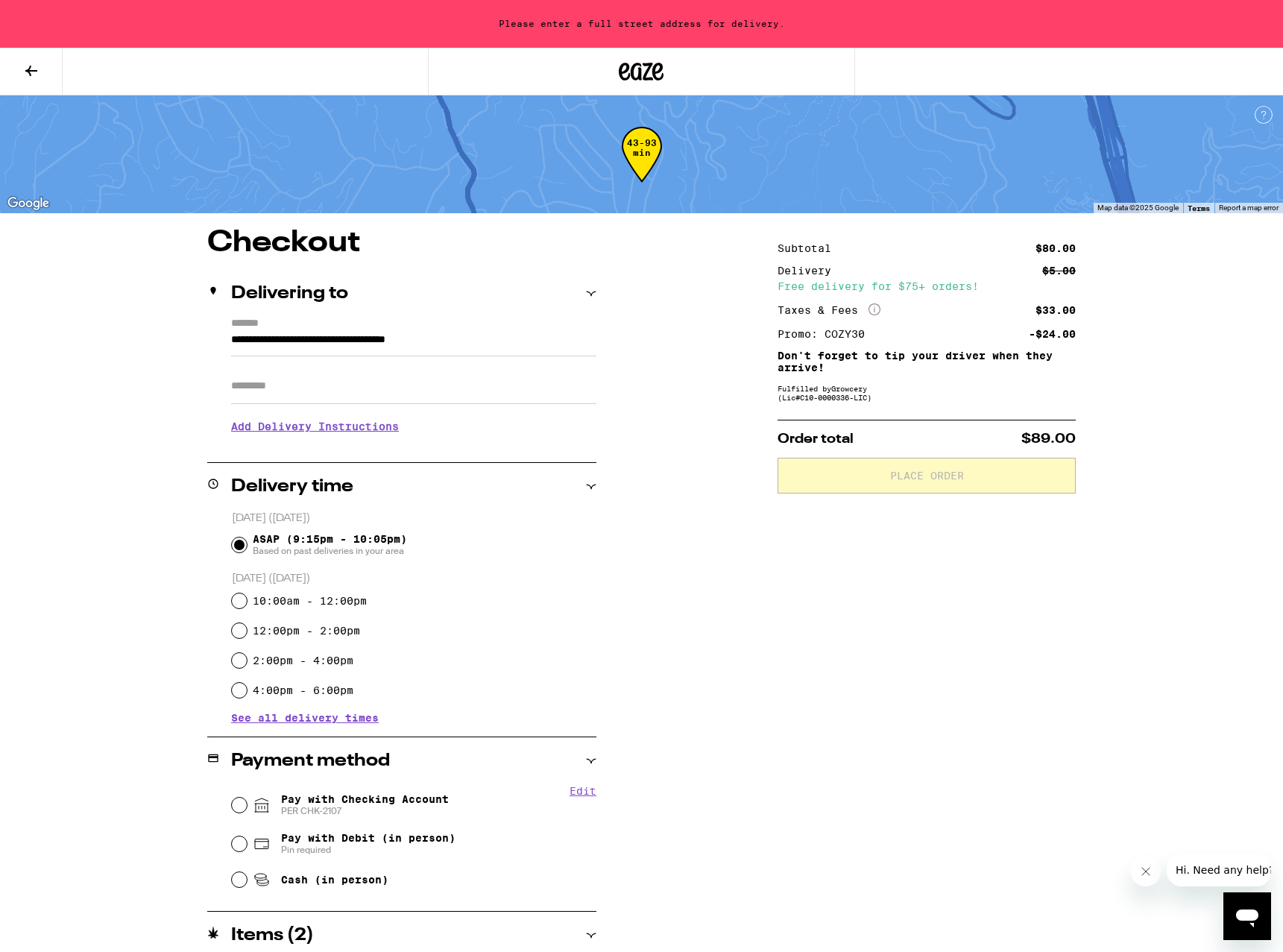
type input "**********"
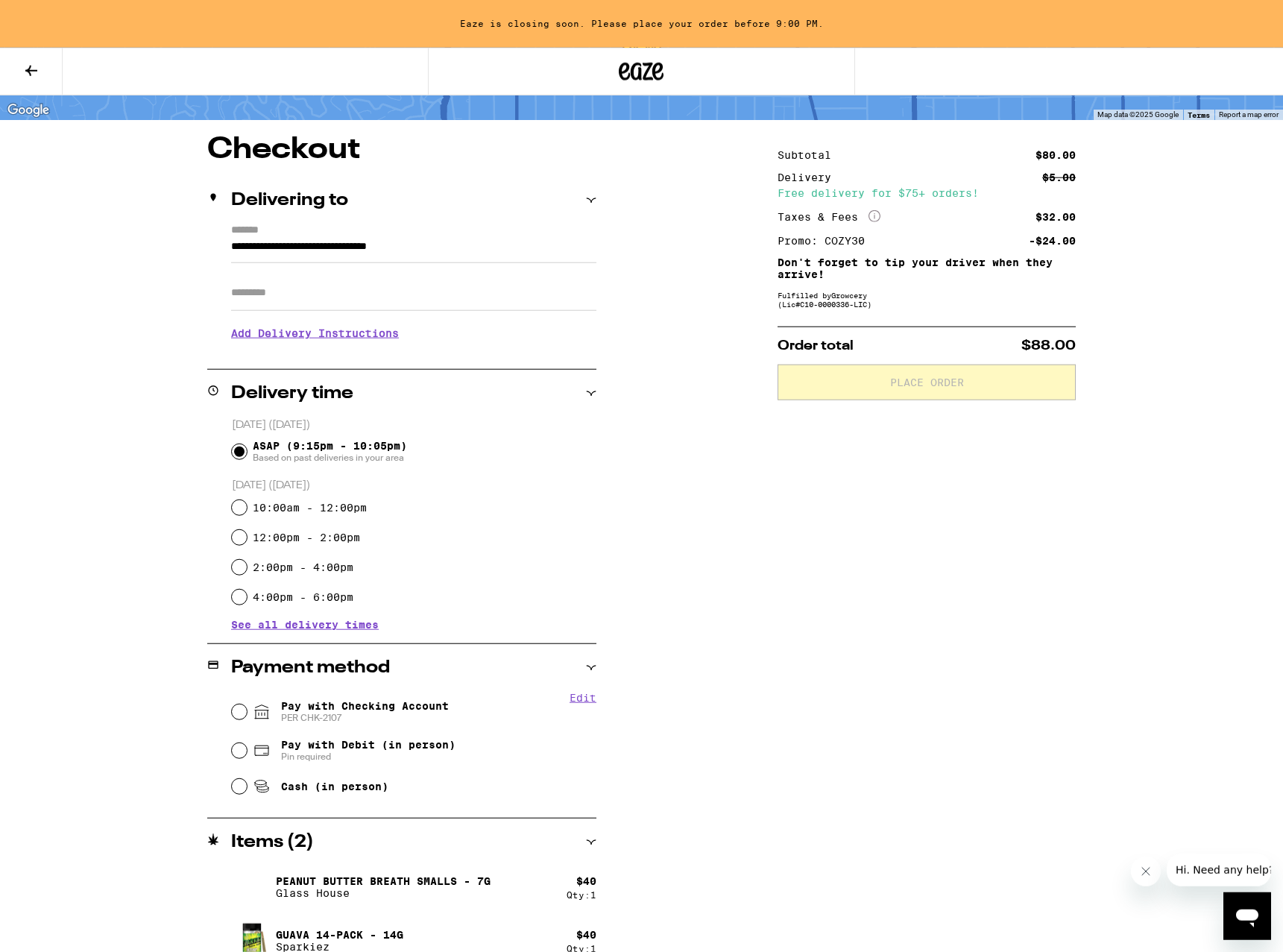
scroll to position [115, 0]
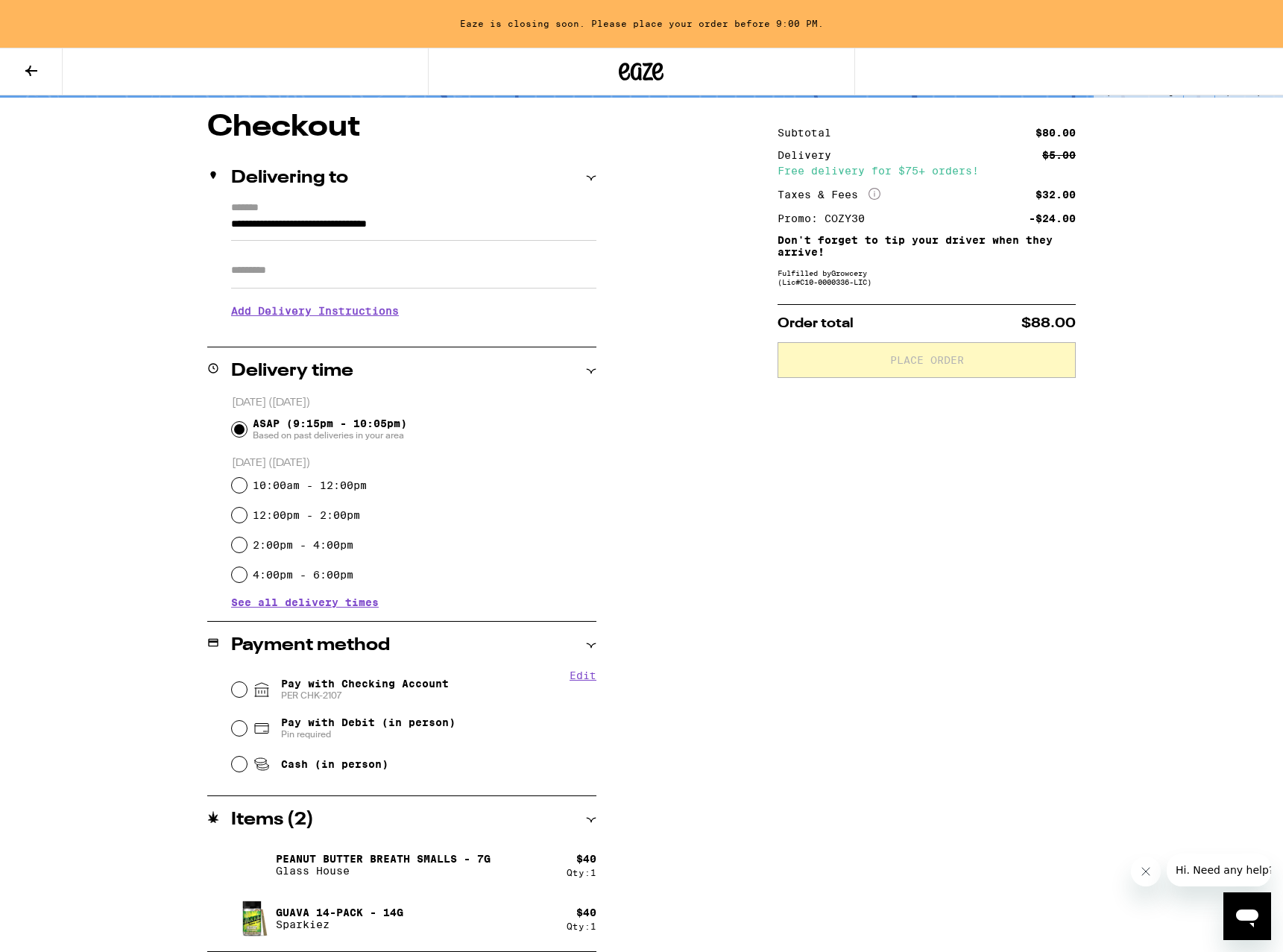
click at [379, 684] on span "Pay with Checking Account PER CHK-2107" at bounding box center [364, 689] width 168 height 23
click at [247, 684] on input "Pay with Checking Account PER CHK-2107" at bounding box center [240, 690] width 15 height 15
radio input "true"
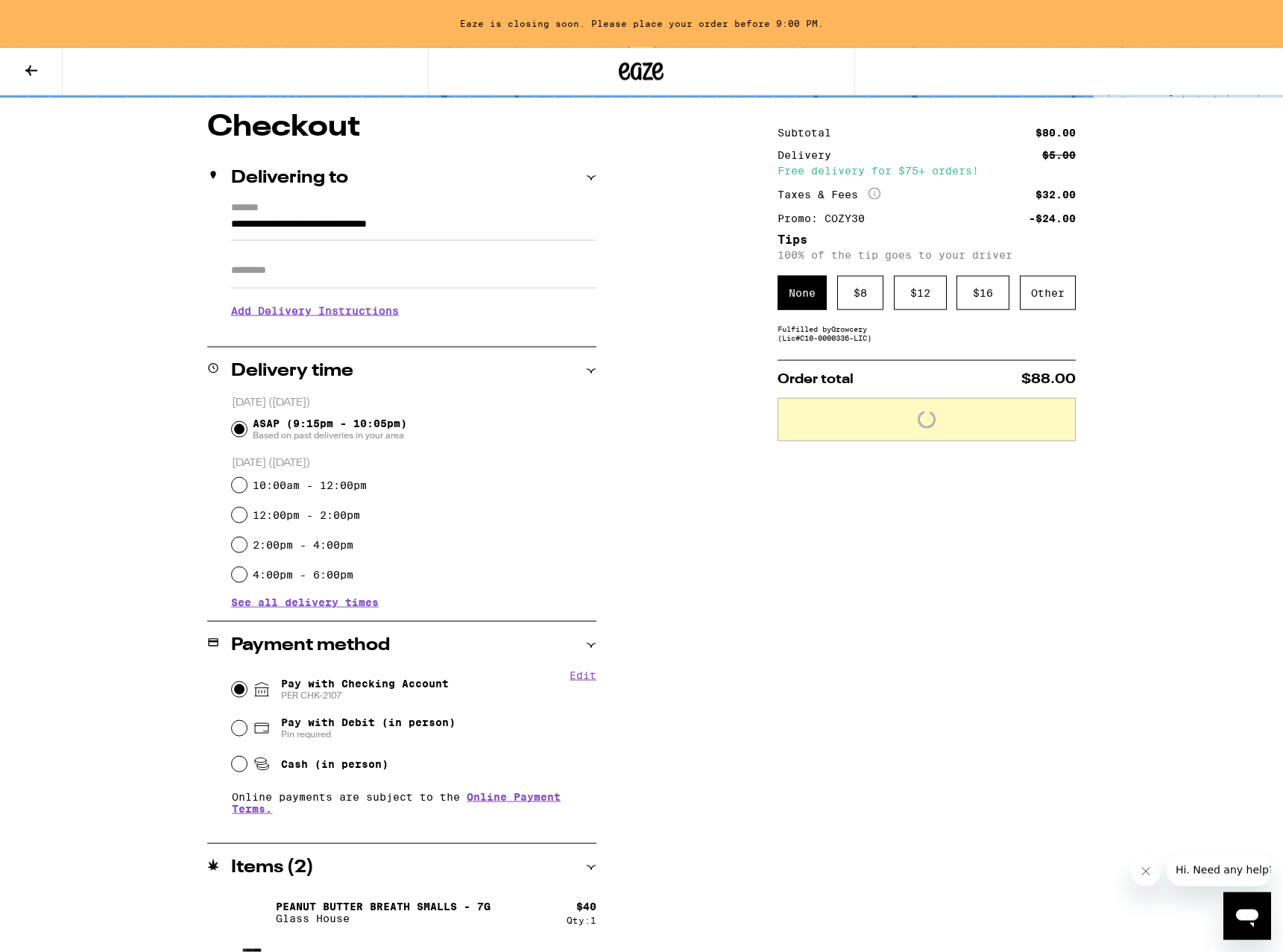
scroll to position [163, 0]
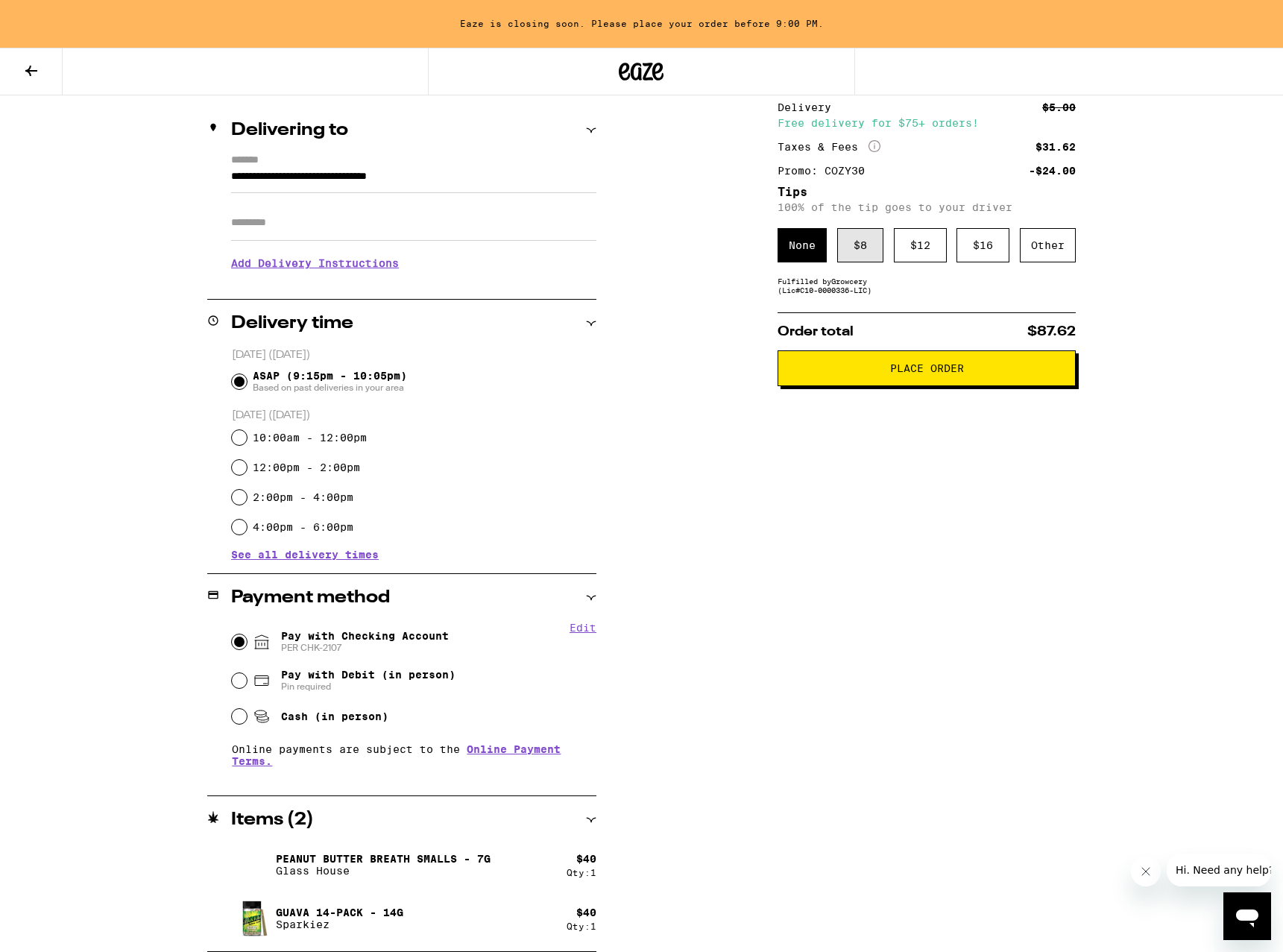
click at [866, 260] on div "$ 8" at bounding box center [860, 245] width 46 height 35
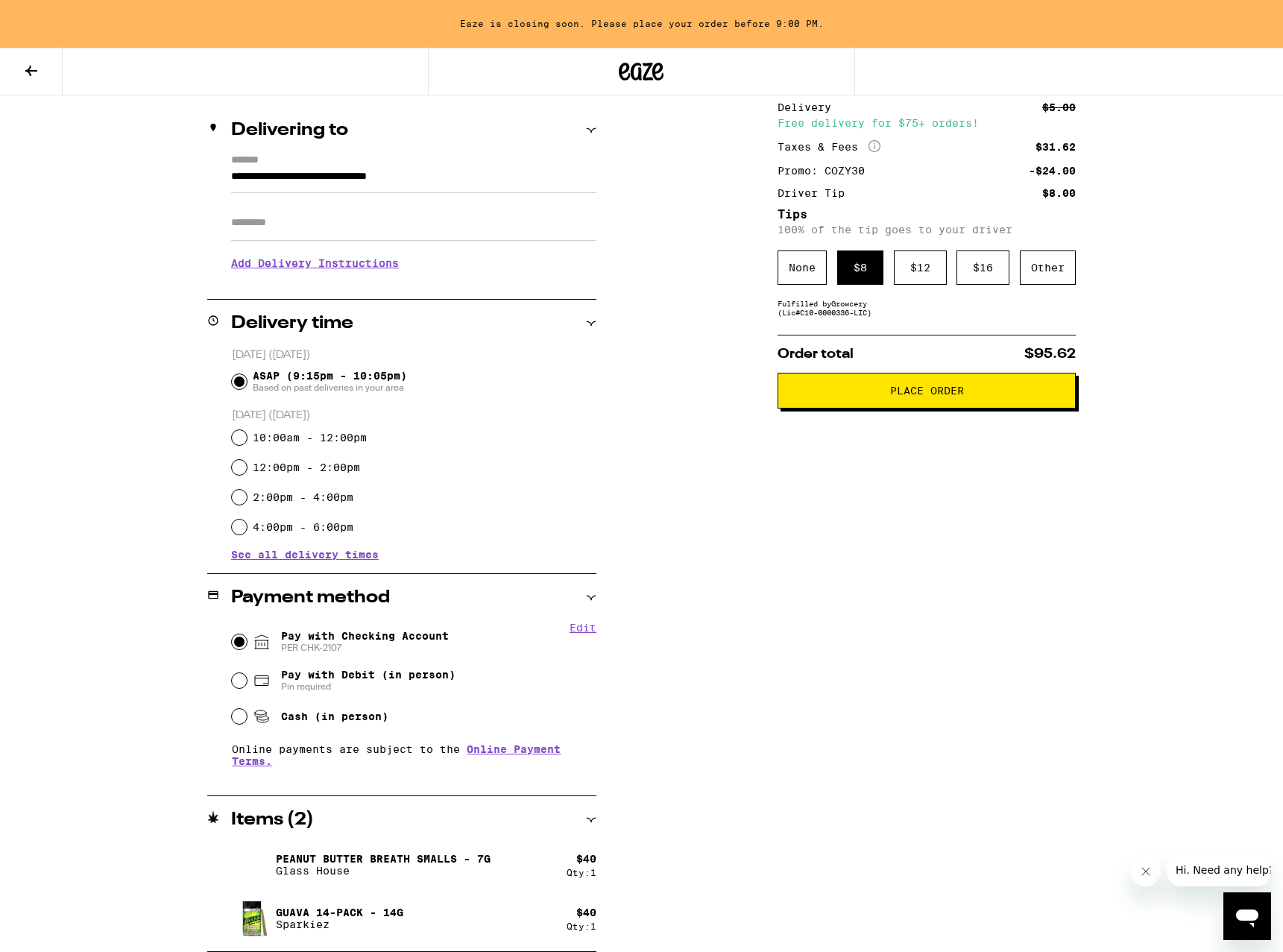
click at [936, 408] on button "Place Order" at bounding box center [927, 390] width 299 height 36
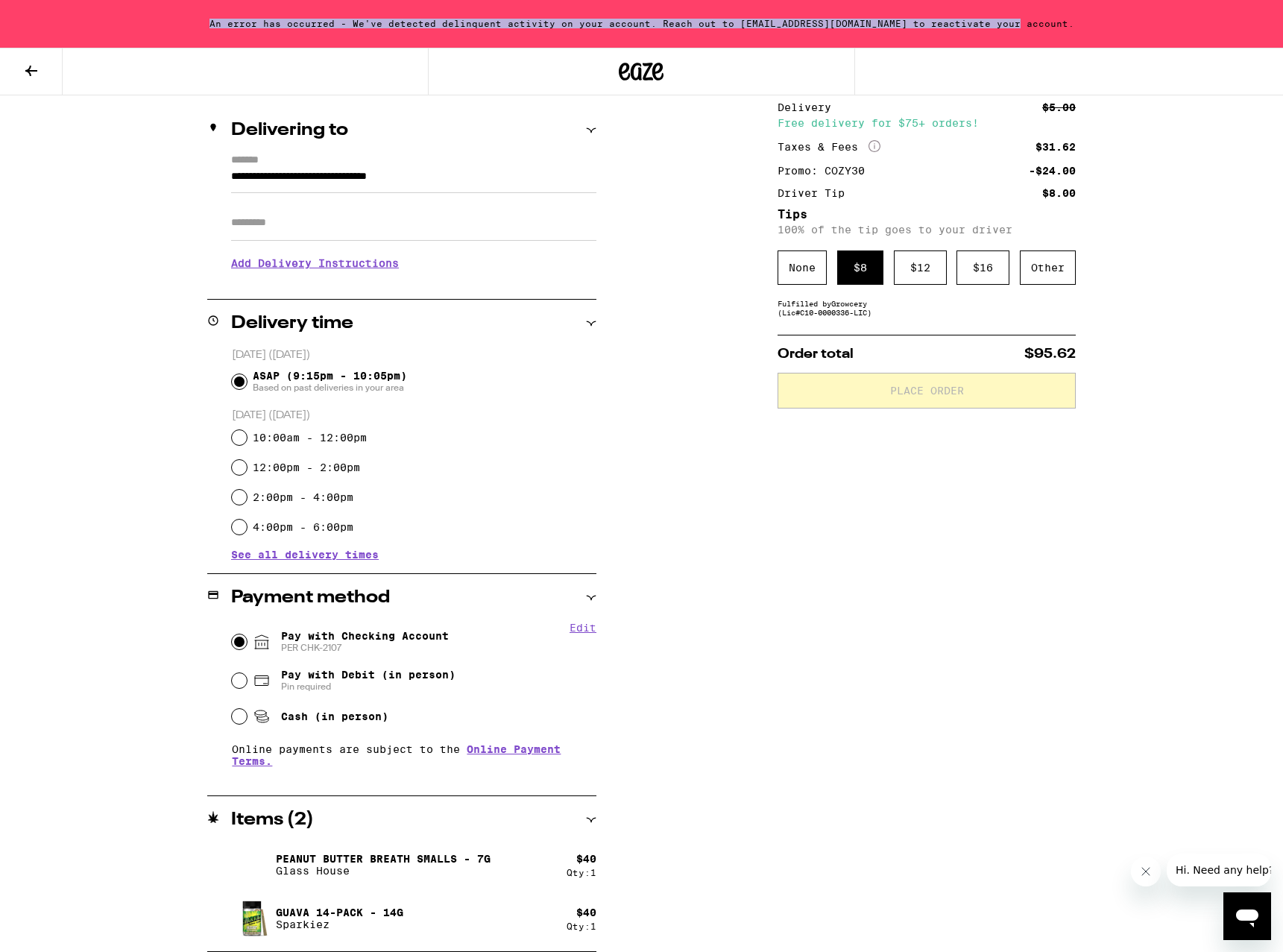
drag, startPoint x: 1054, startPoint y: 22, endPoint x: 222, endPoint y: 42, distance: 832.2
click at [222, 42] on div "An error has occurred - We've detected delinquent activity on your account. Rea…" at bounding box center [642, 23] width 1283 height 48
copy div "An error has occurred - We've detected delinquent activity on your account. Rea…"
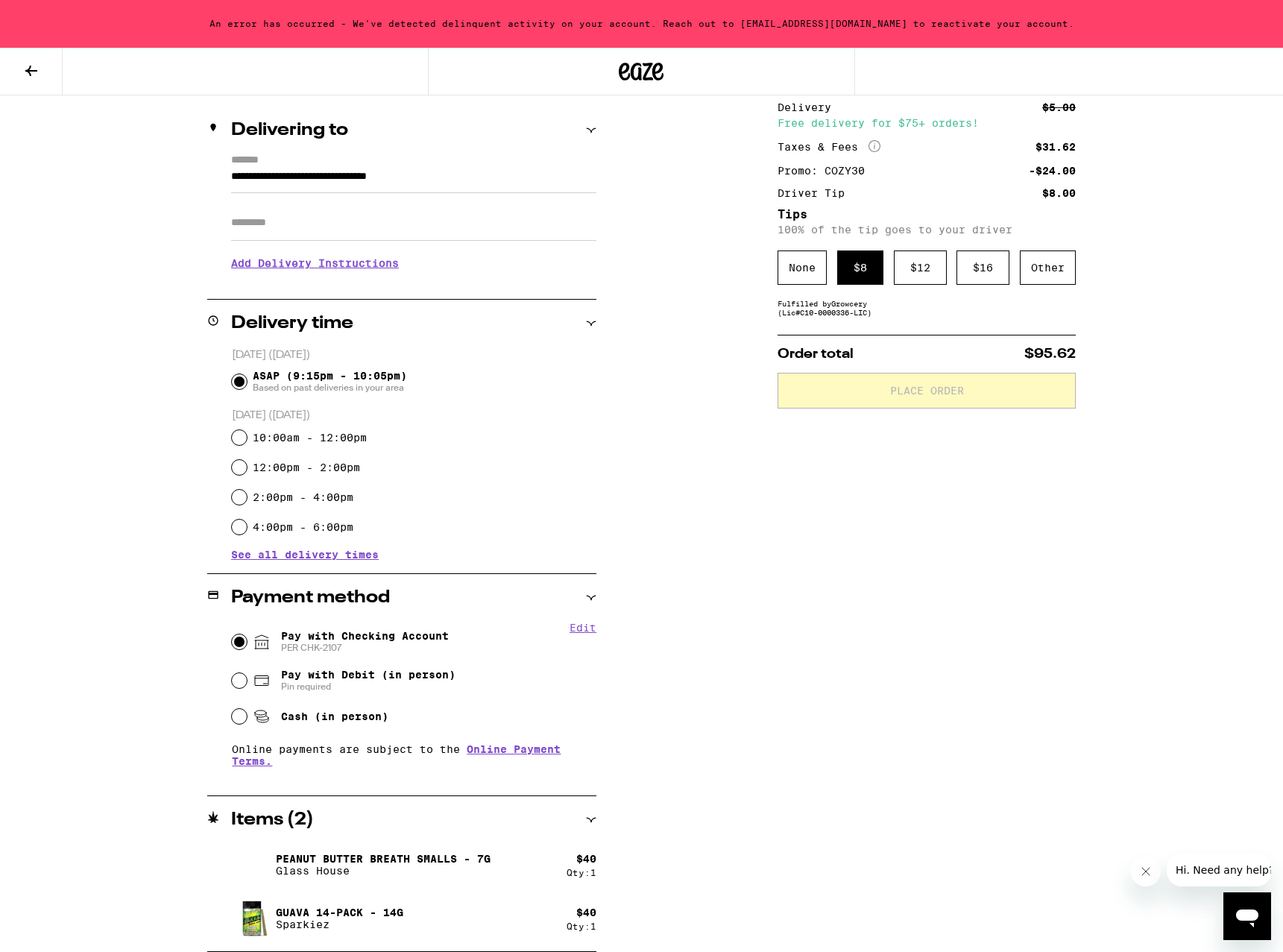
click at [163, 119] on div "**********" at bounding box center [642, 508] width 1074 height 887
click at [171, 93] on div at bounding box center [214, 71] width 428 height 48
click at [377, 677] on span "Pay with Debit (in person)" at bounding box center [368, 674] width 174 height 12
click at [247, 677] on input "Pay with Debit (in person) Pin required" at bounding box center [240, 681] width 15 height 15
radio input "true"
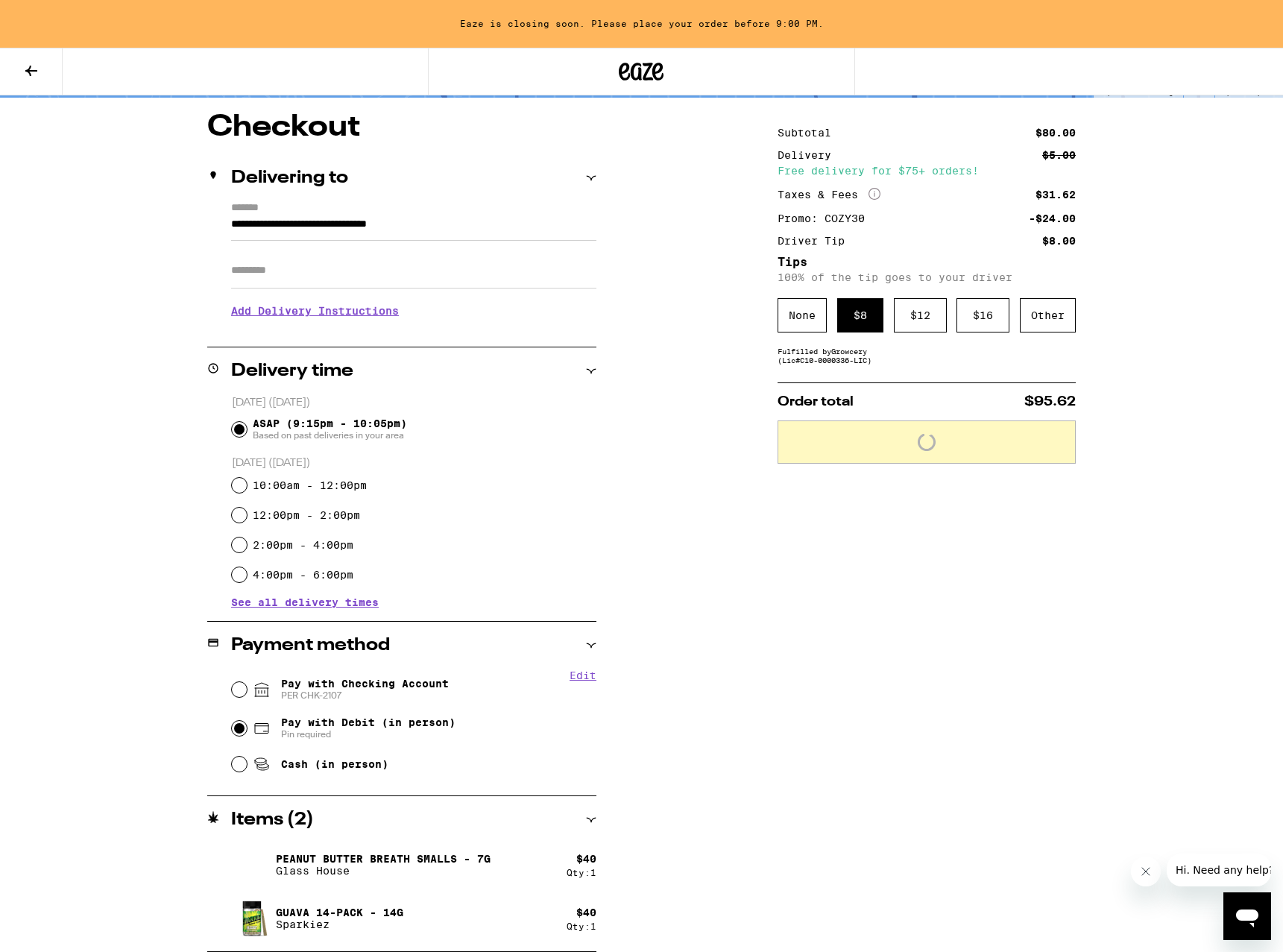
scroll to position [115, 0]
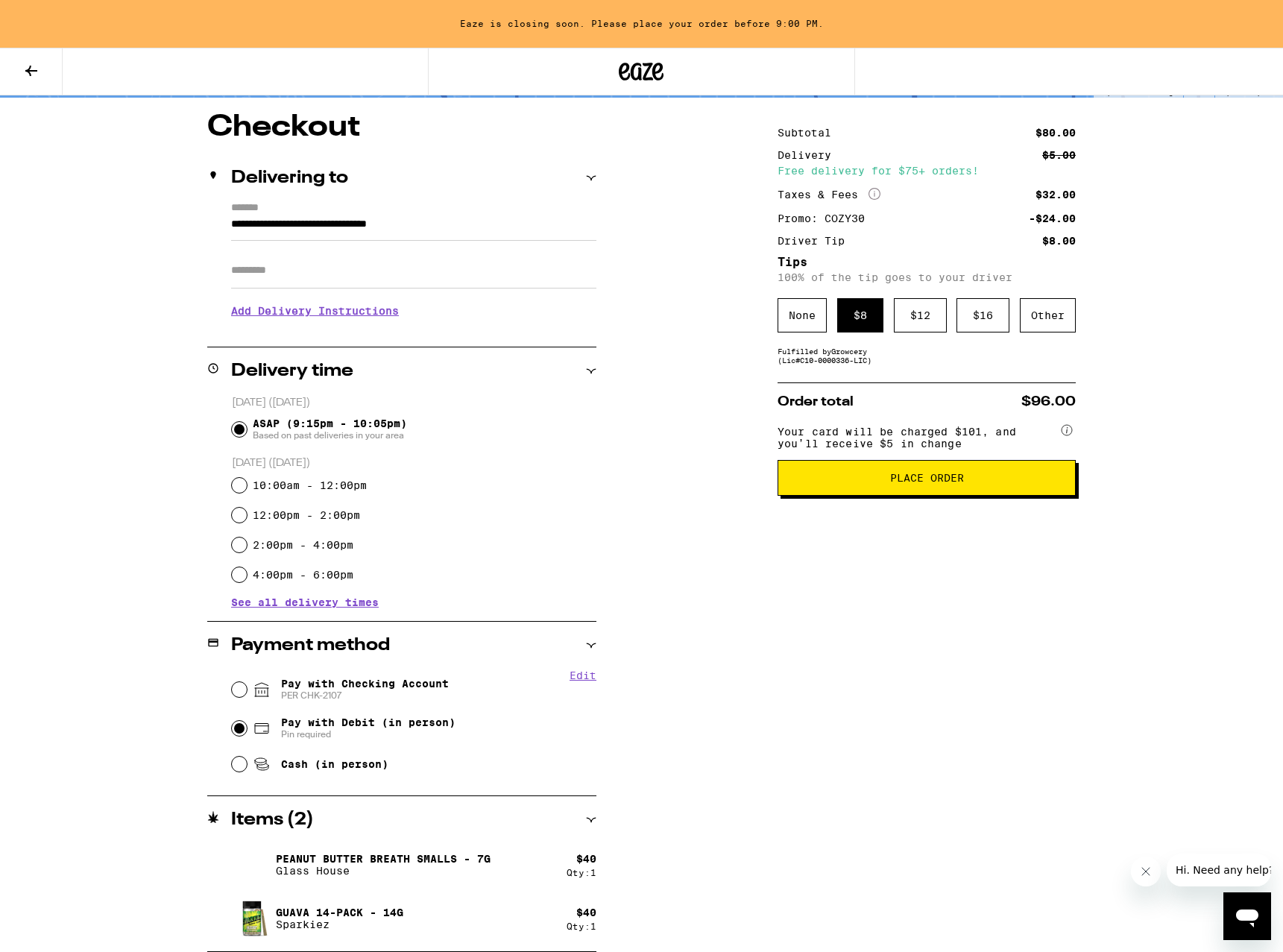
click at [928, 483] on span "Place Order" at bounding box center [927, 477] width 74 height 10
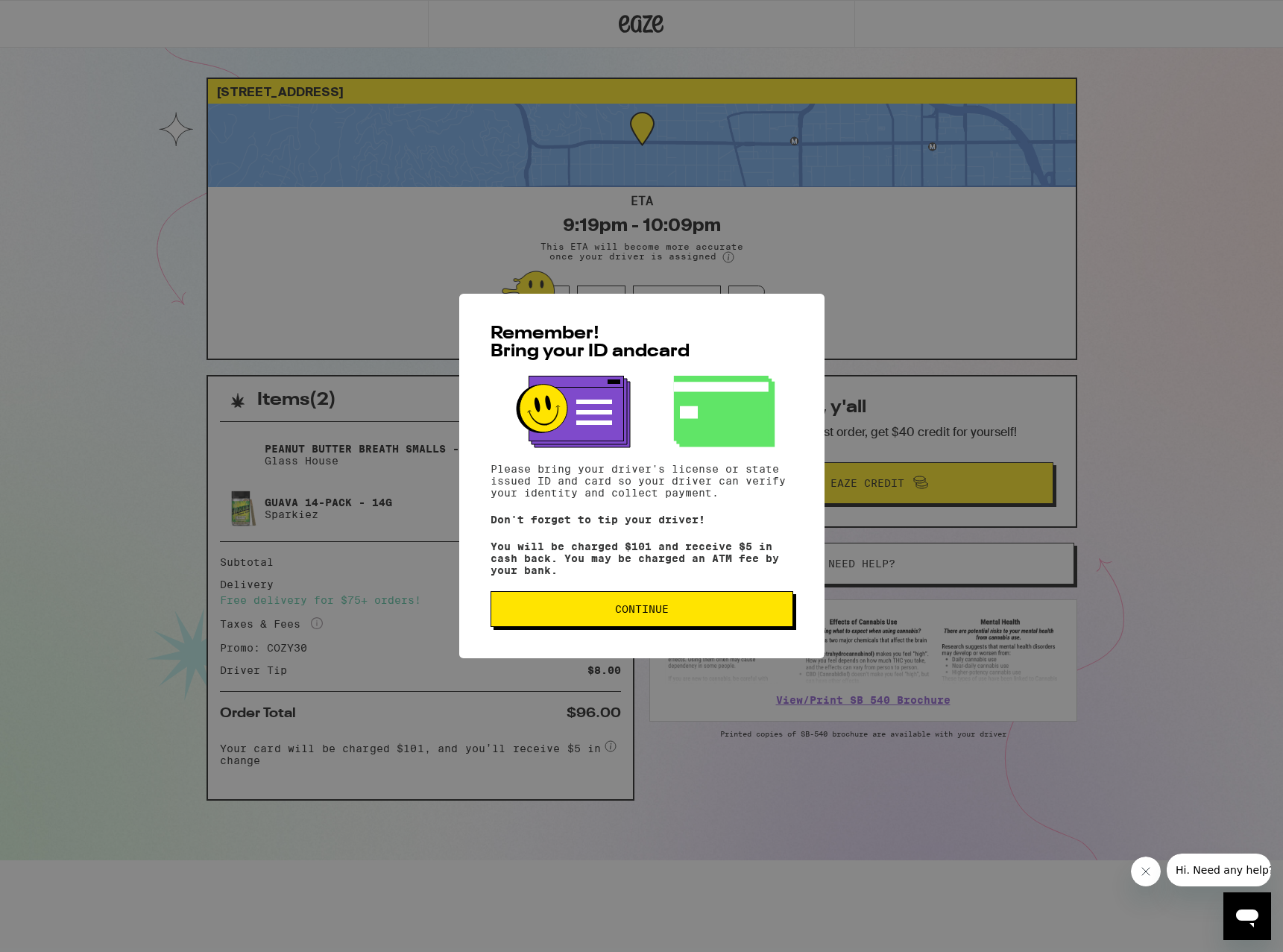
click at [639, 622] on button "Continue" at bounding box center [642, 608] width 302 height 36
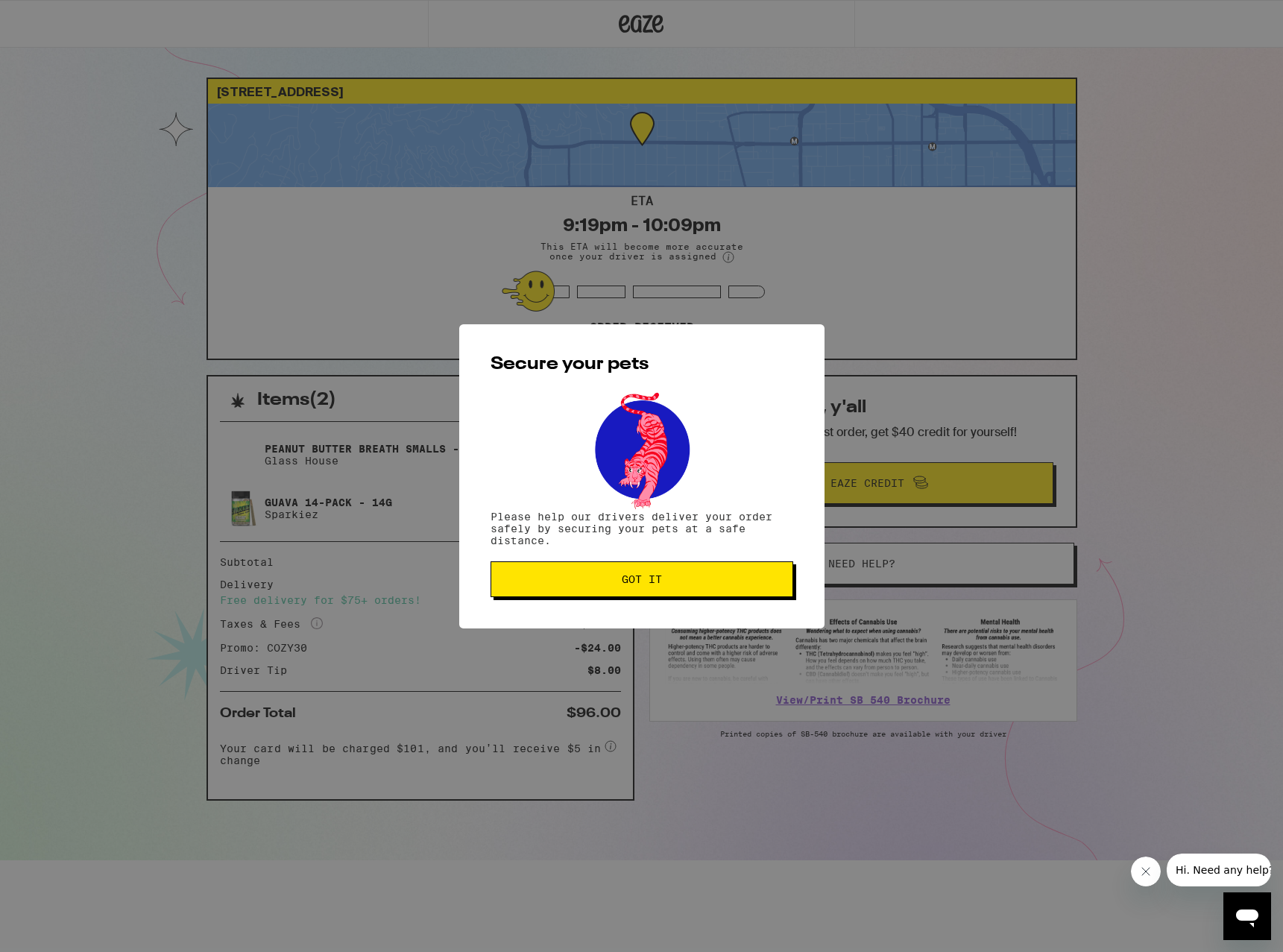
click at [642, 593] on button "Got it" at bounding box center [642, 579] width 302 height 36
